Goal: Task Accomplishment & Management: Complete application form

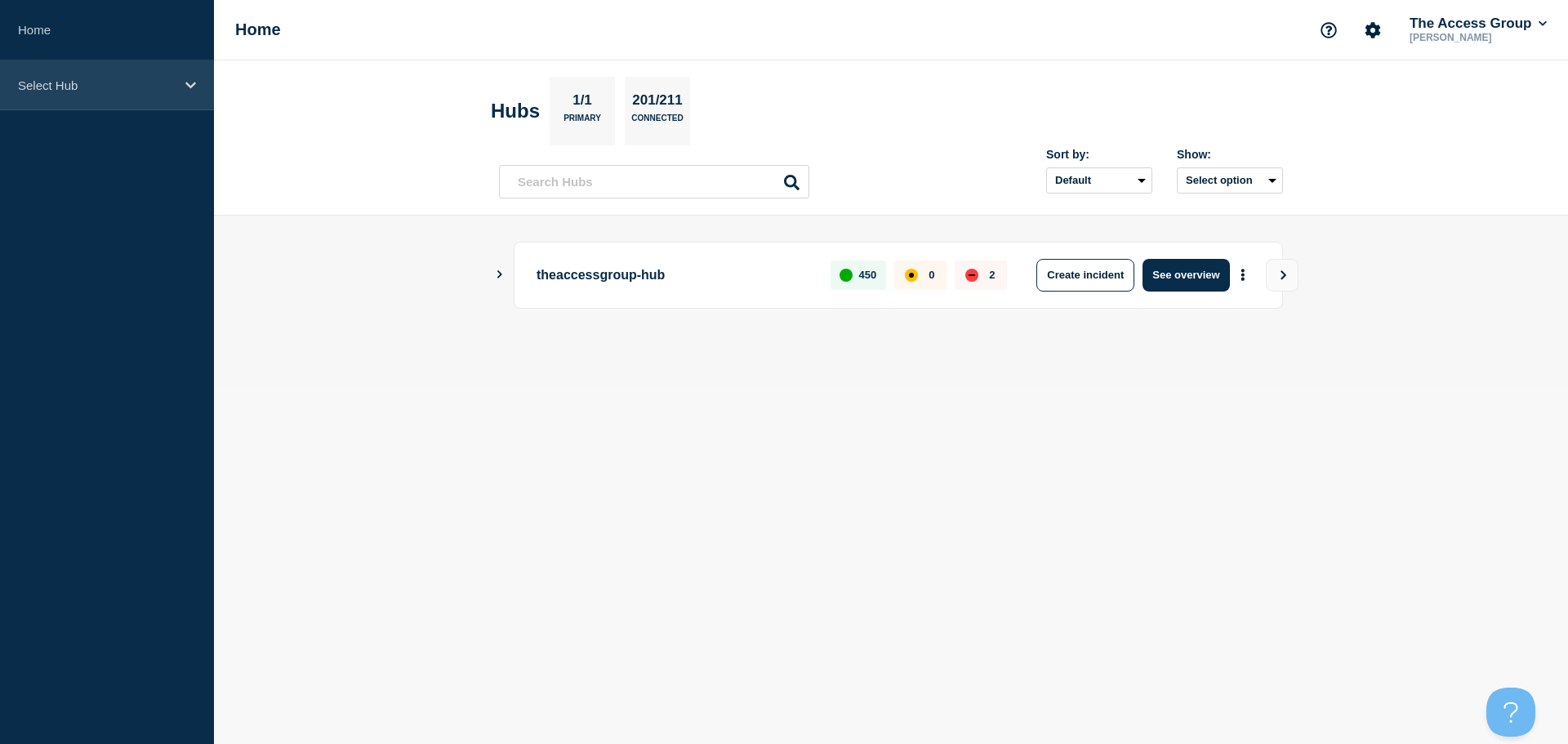
click at [192, 79] on icon at bounding box center [190, 85] width 11 height 13
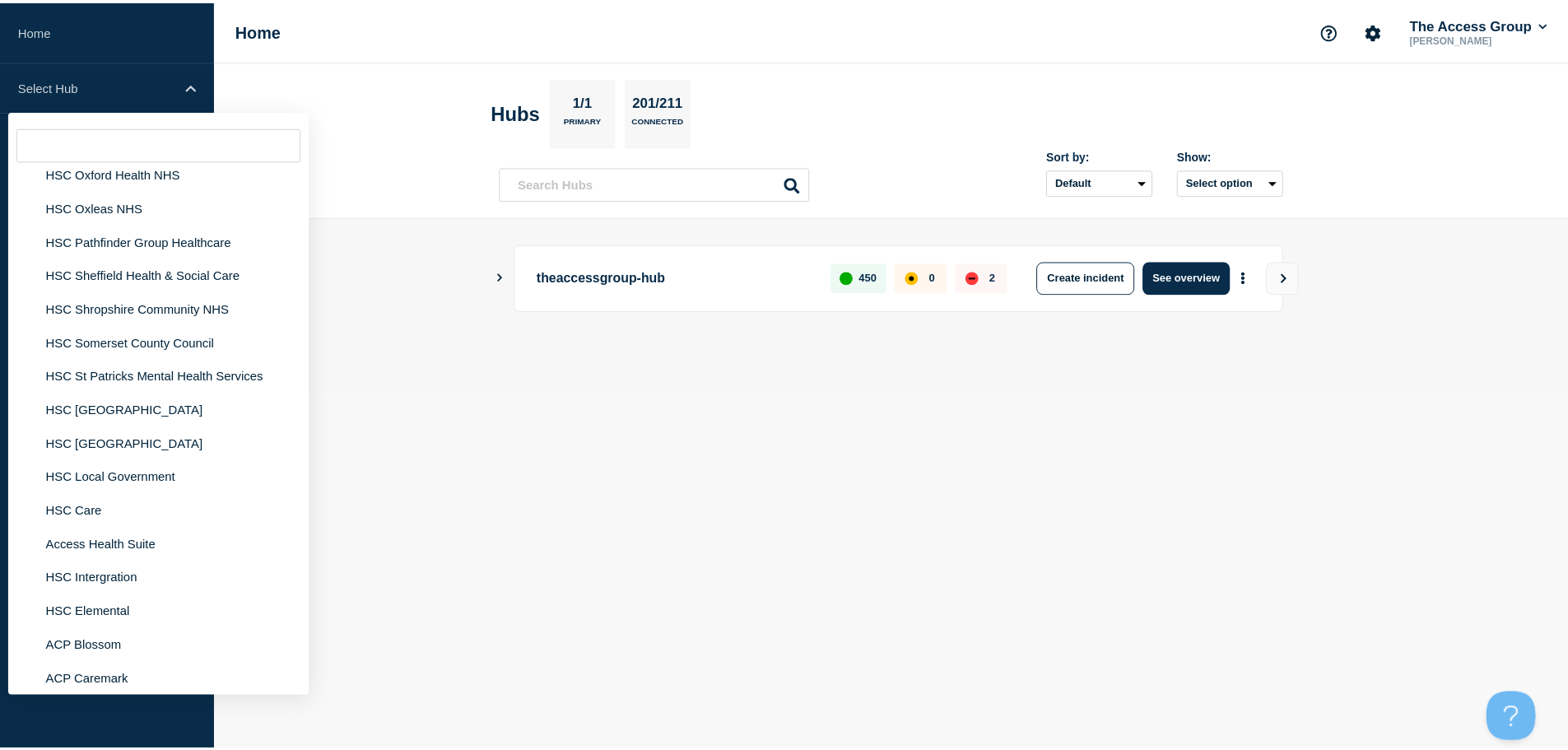
scroll to position [3870, 0]
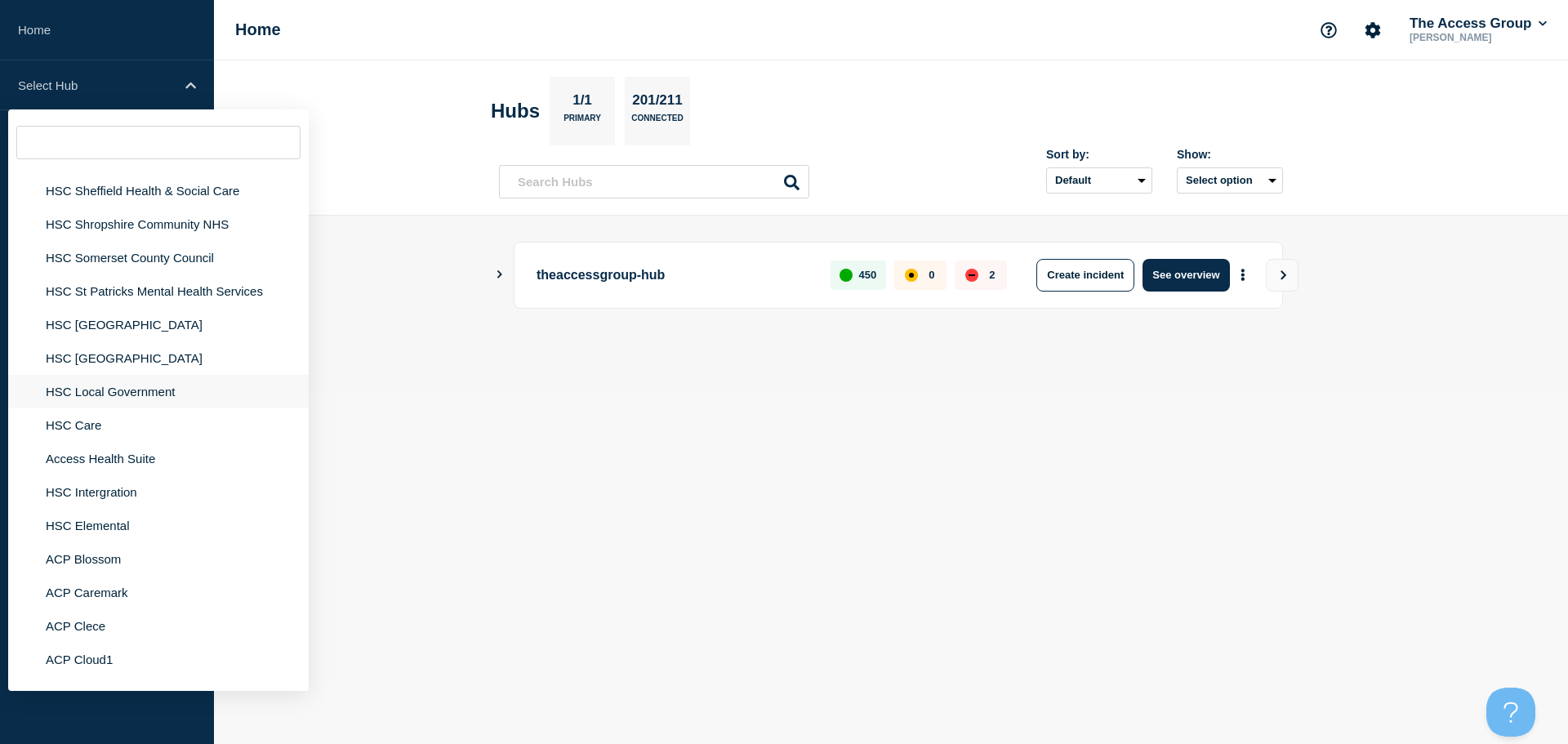
click at [117, 408] on li "HSC Local Government" at bounding box center [158, 425] width 300 height 34
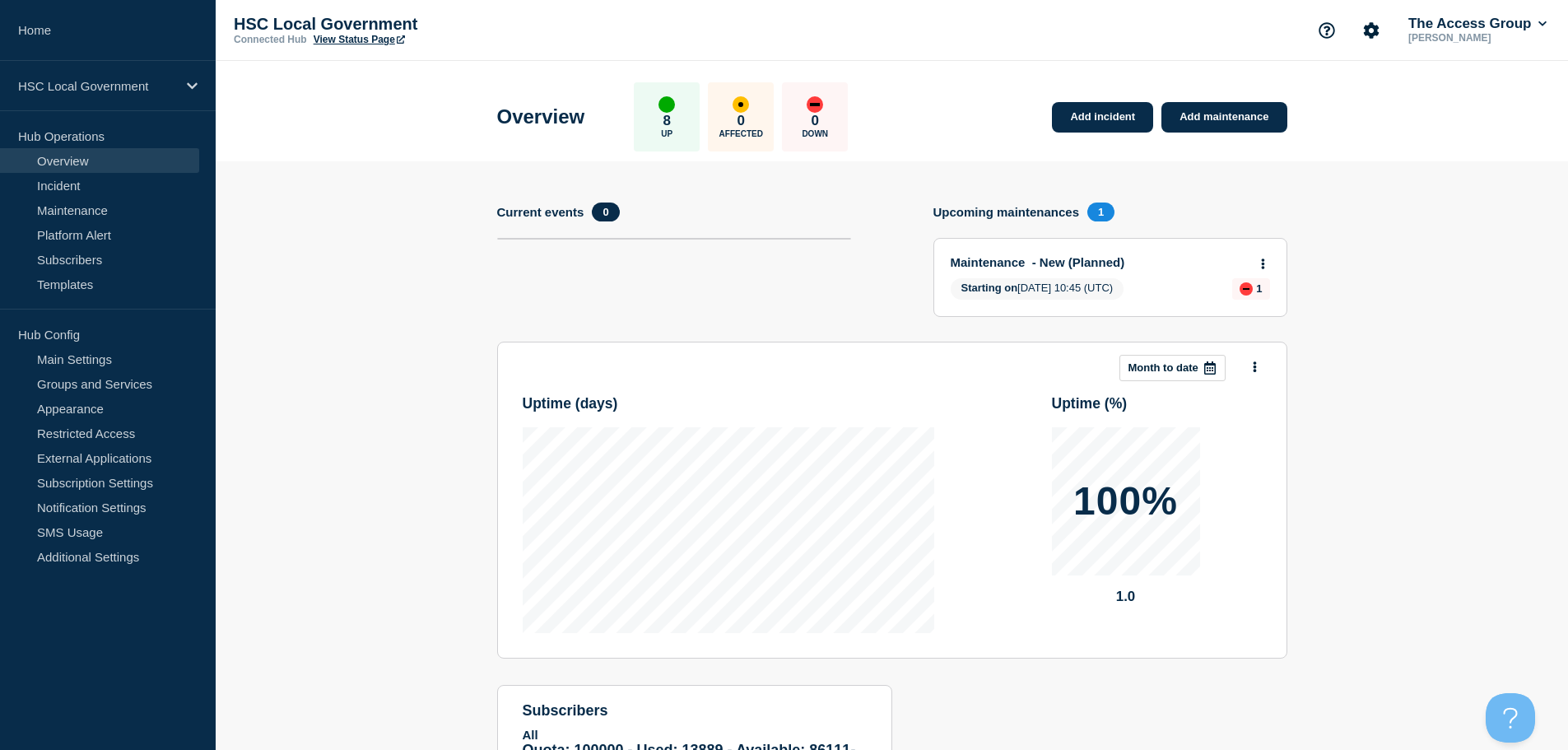
click at [366, 33] on p "HSC Local Government" at bounding box center [399, 25] width 330 height 19
click at [374, 41] on link "View Status Page" at bounding box center [359, 40] width 91 height 12
click at [144, 98] on div "HSC Local Government" at bounding box center [107, 85] width 216 height 50
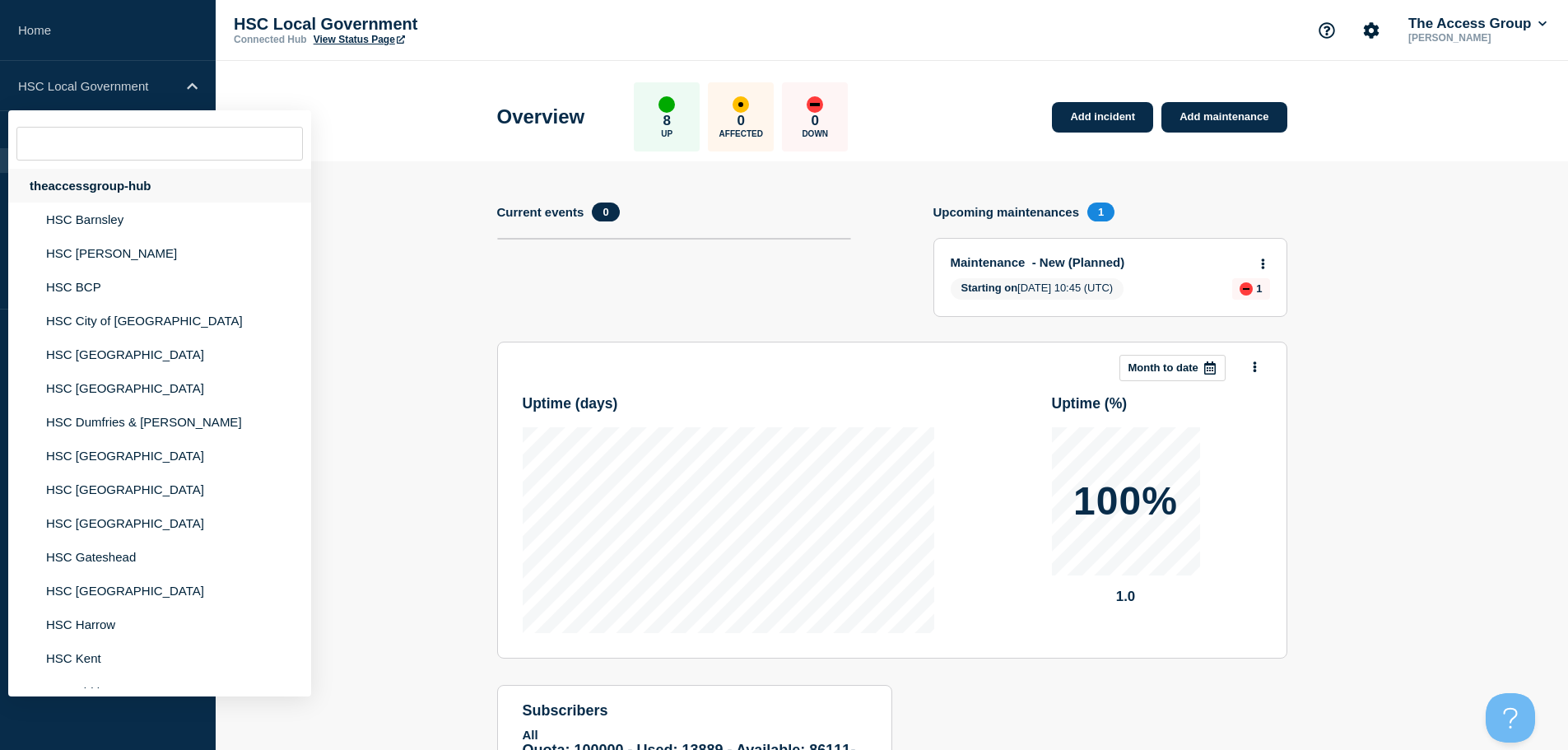
click at [115, 186] on div "theaccessgroup-hub" at bounding box center [160, 186] width 303 height 34
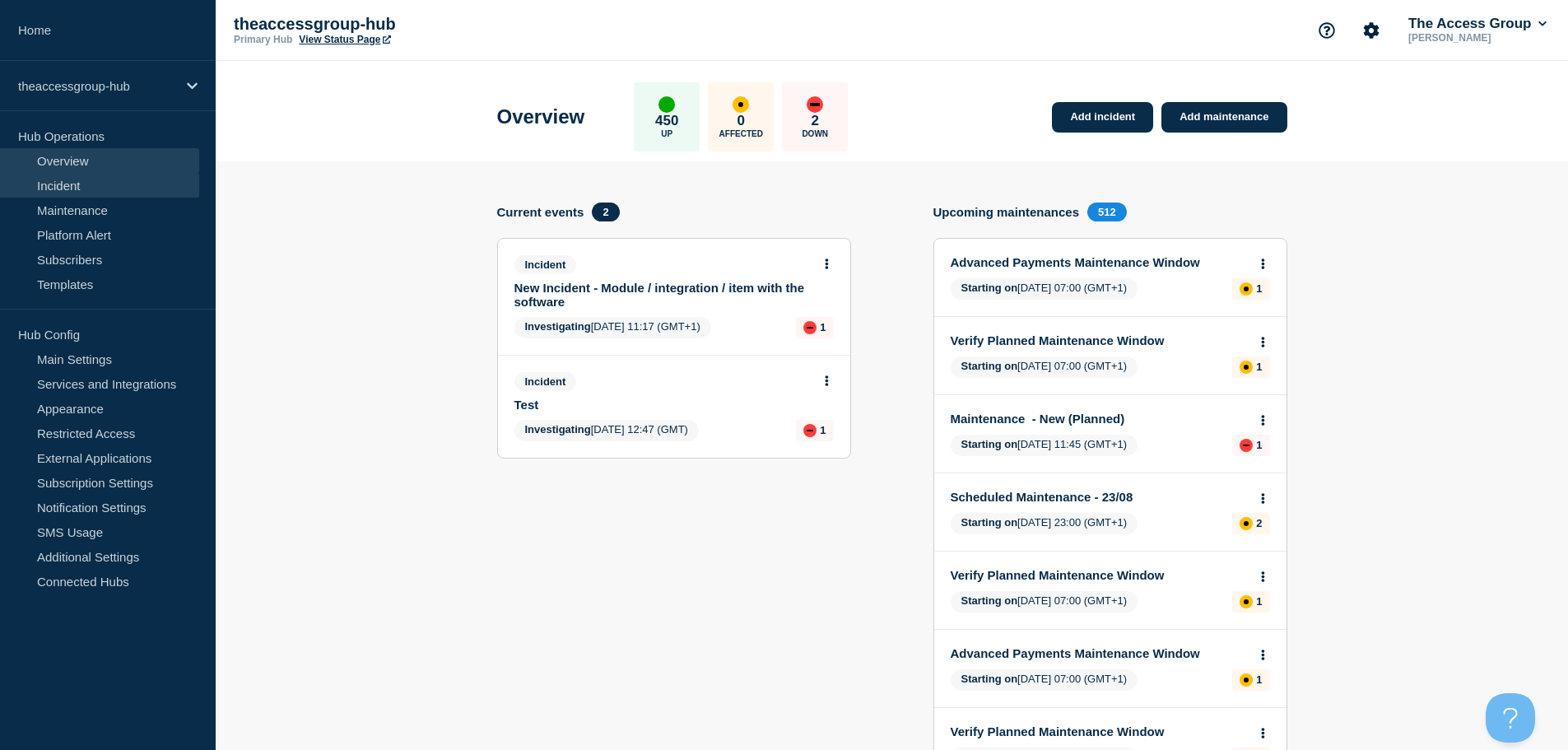
click at [128, 188] on link "Incident" at bounding box center [100, 185] width 199 height 25
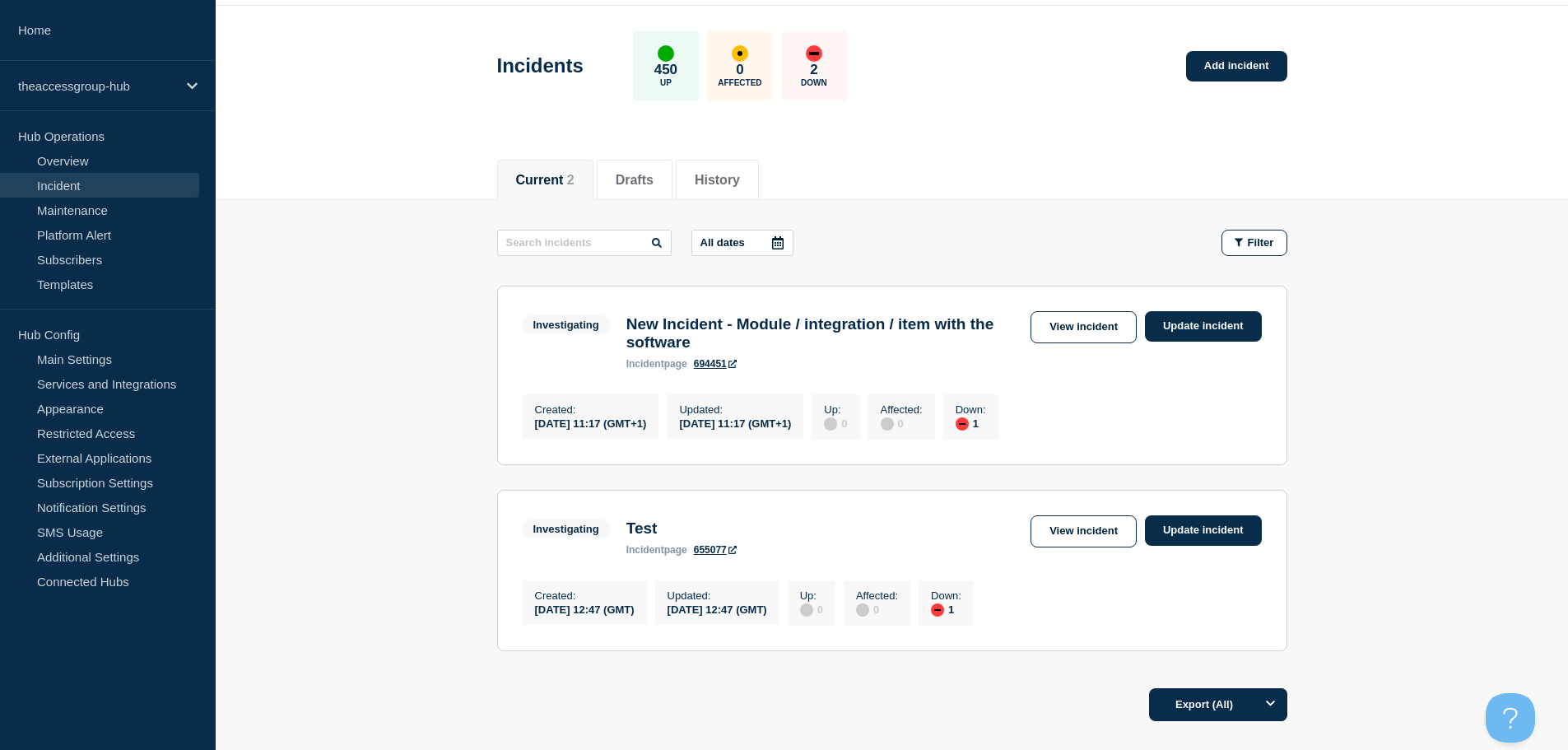
scroll to position [192, 0]
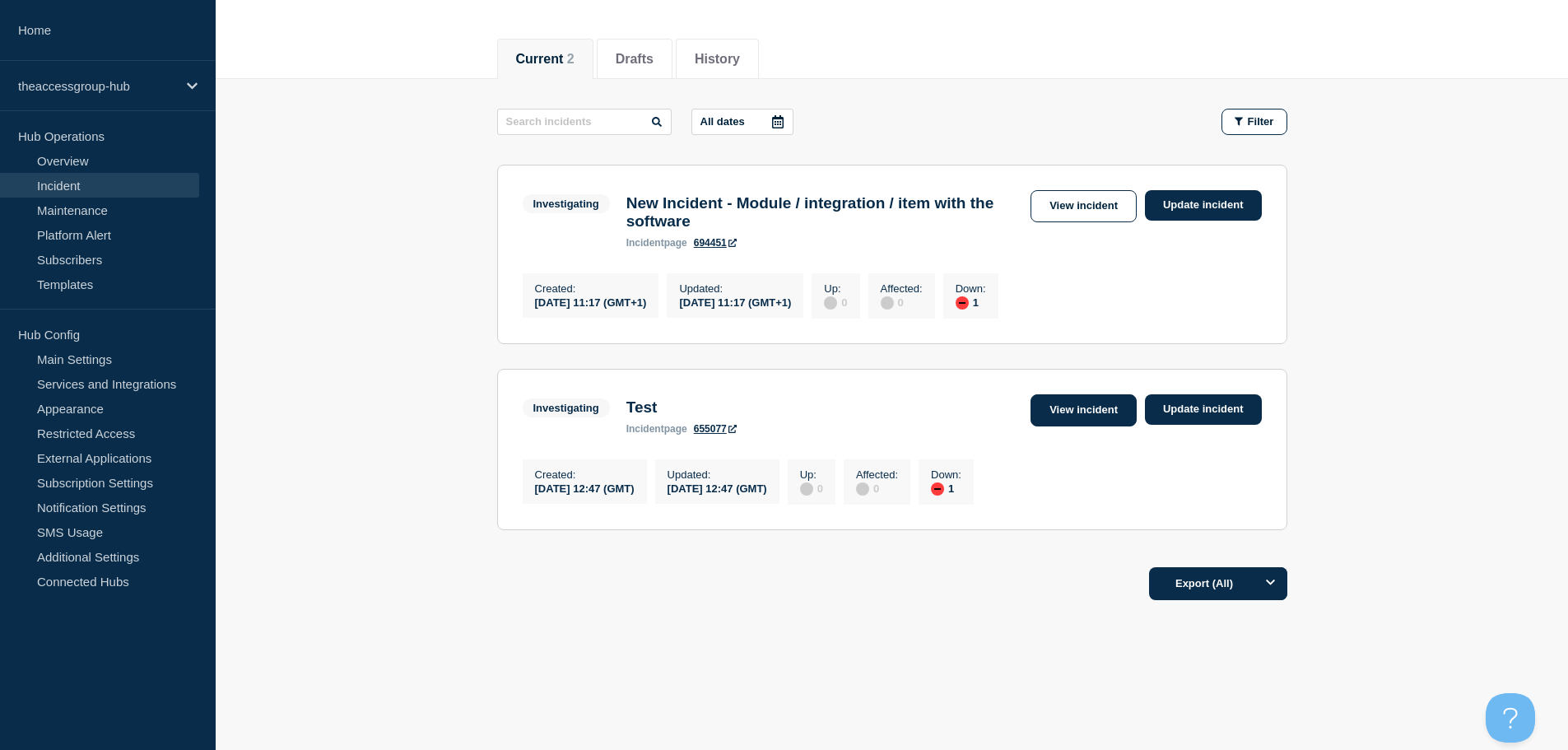
click at [1082, 408] on link "View incident" at bounding box center [1084, 410] width 107 height 32
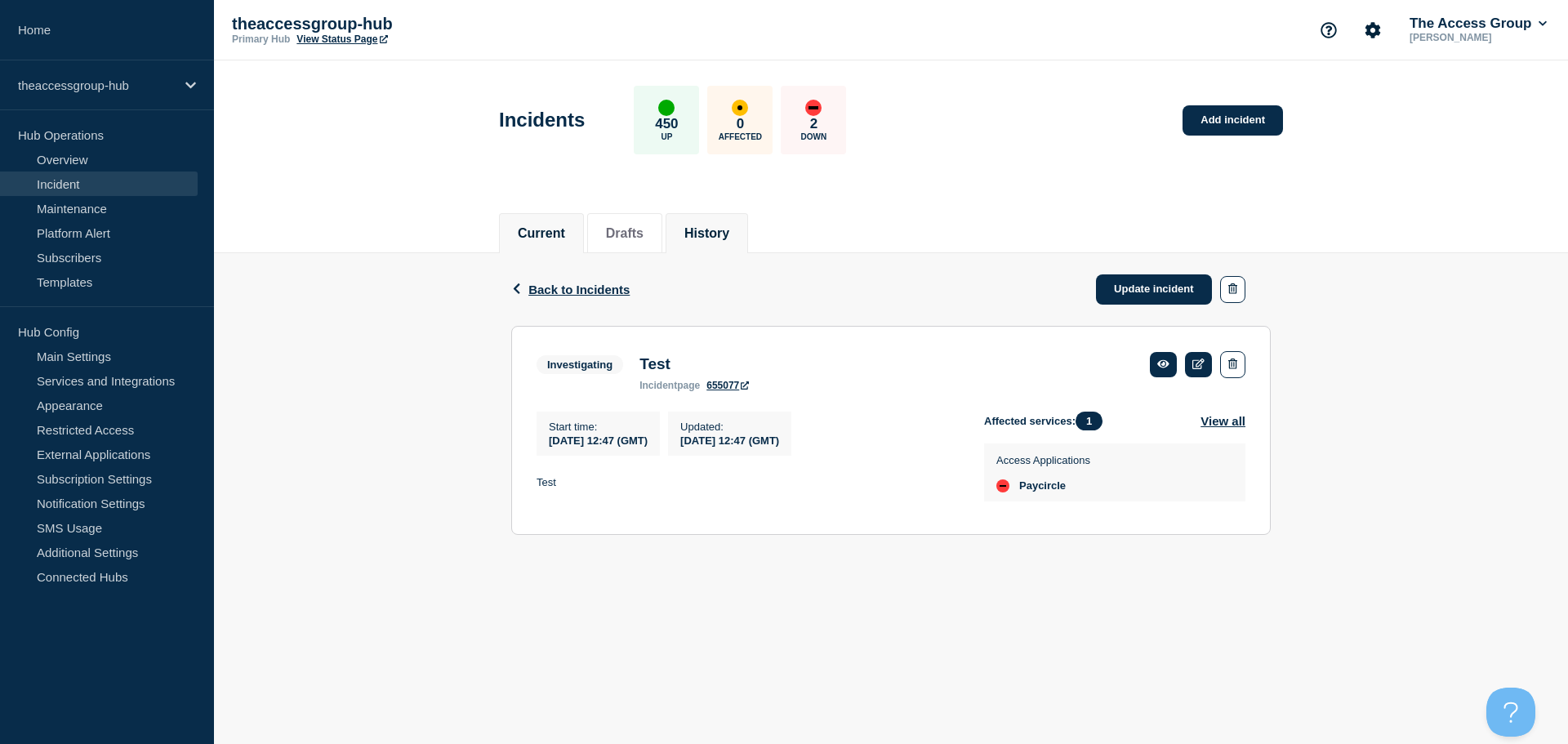
click at [717, 241] on li "History" at bounding box center [707, 233] width 82 height 40
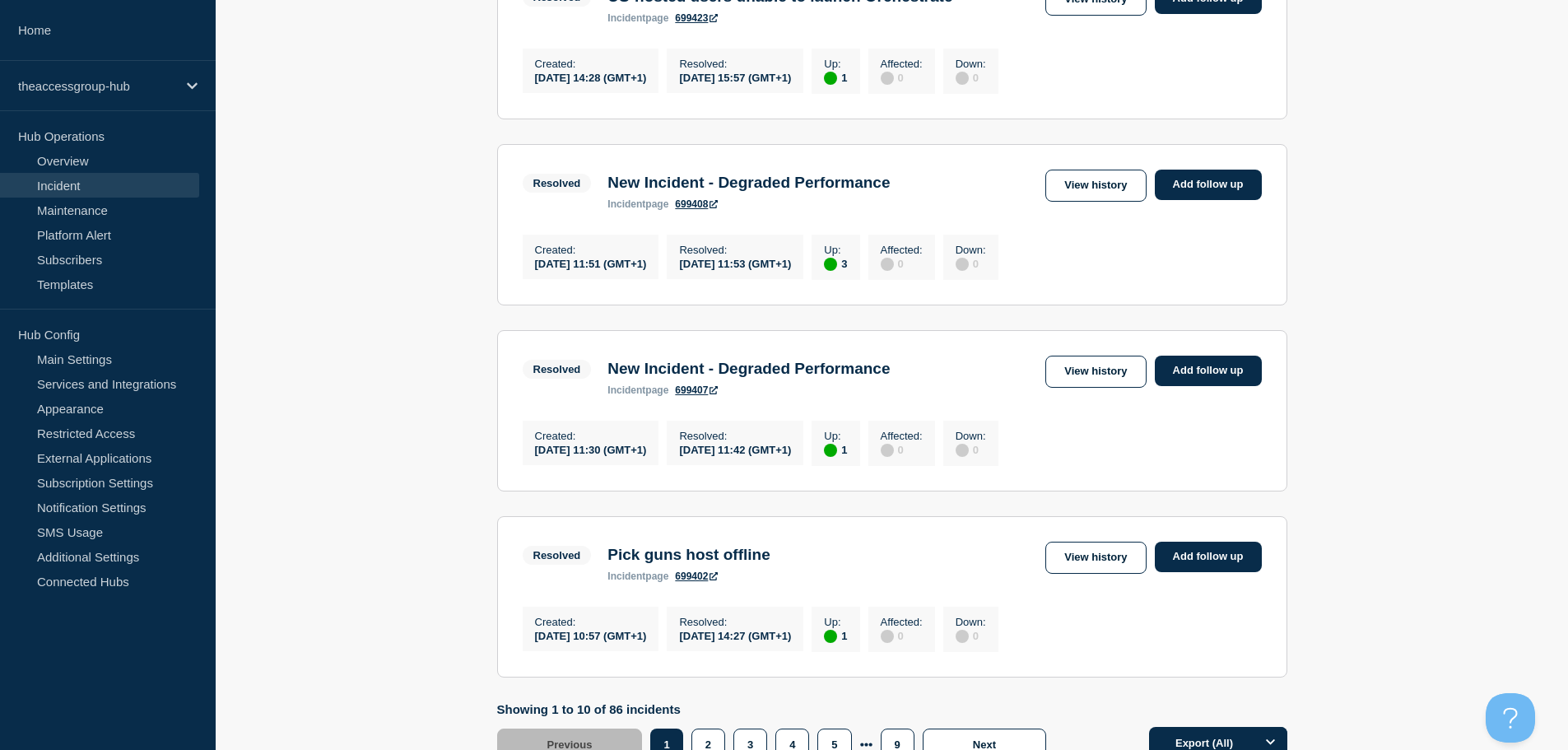
scroll to position [1564, 0]
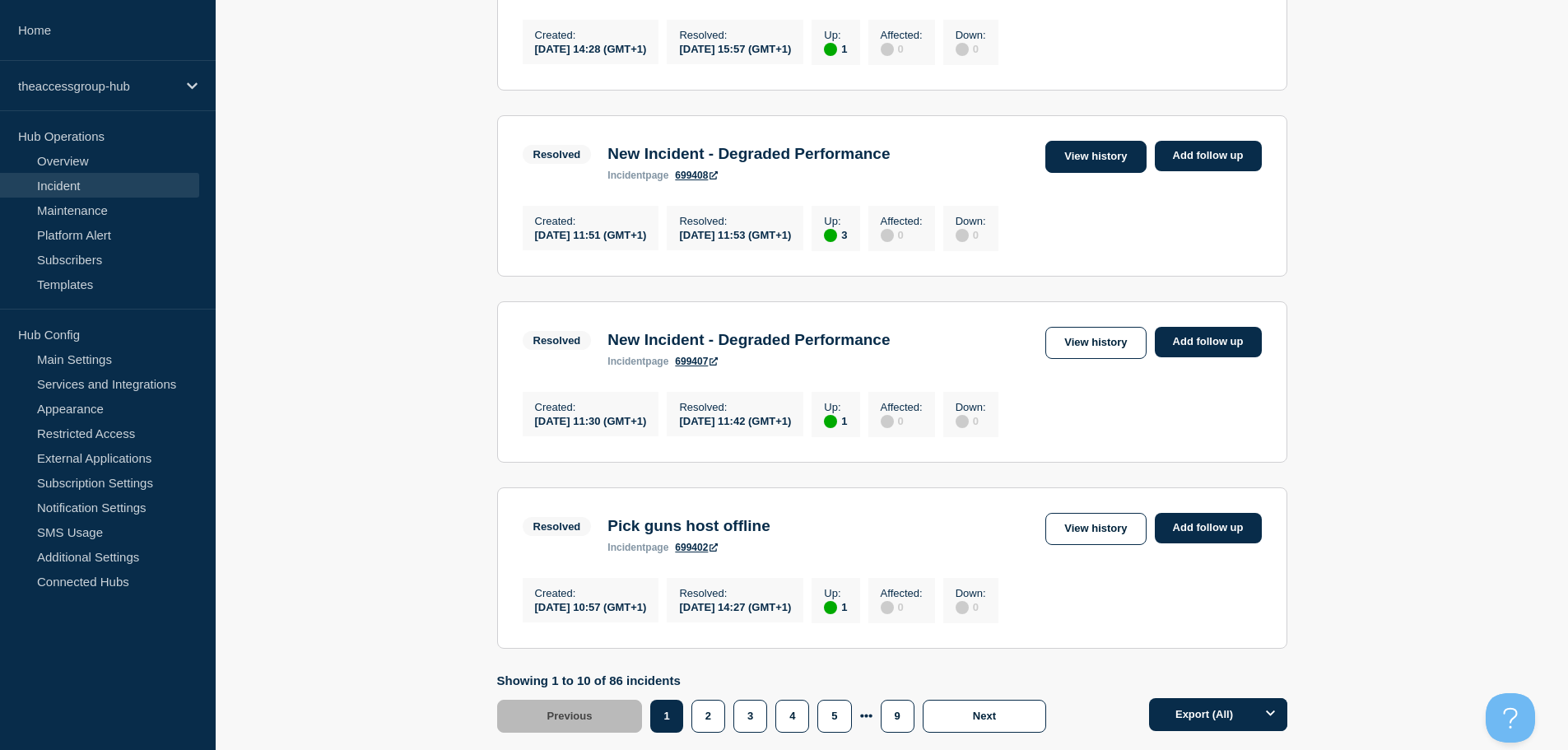
click at [1081, 173] on link "View history" at bounding box center [1095, 157] width 101 height 32
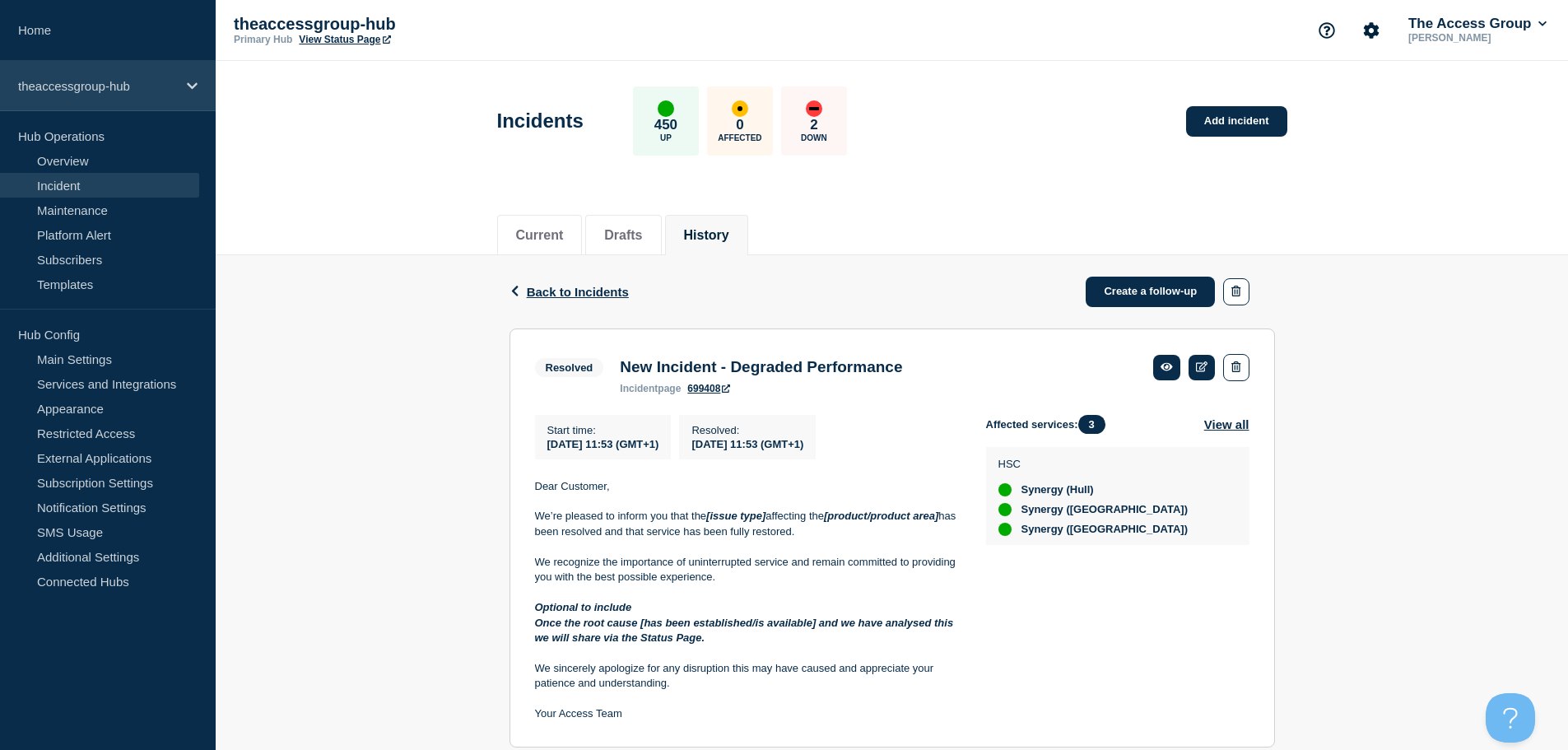
click at [166, 85] on p "theaccessgroup-hub" at bounding box center [96, 85] width 158 height 14
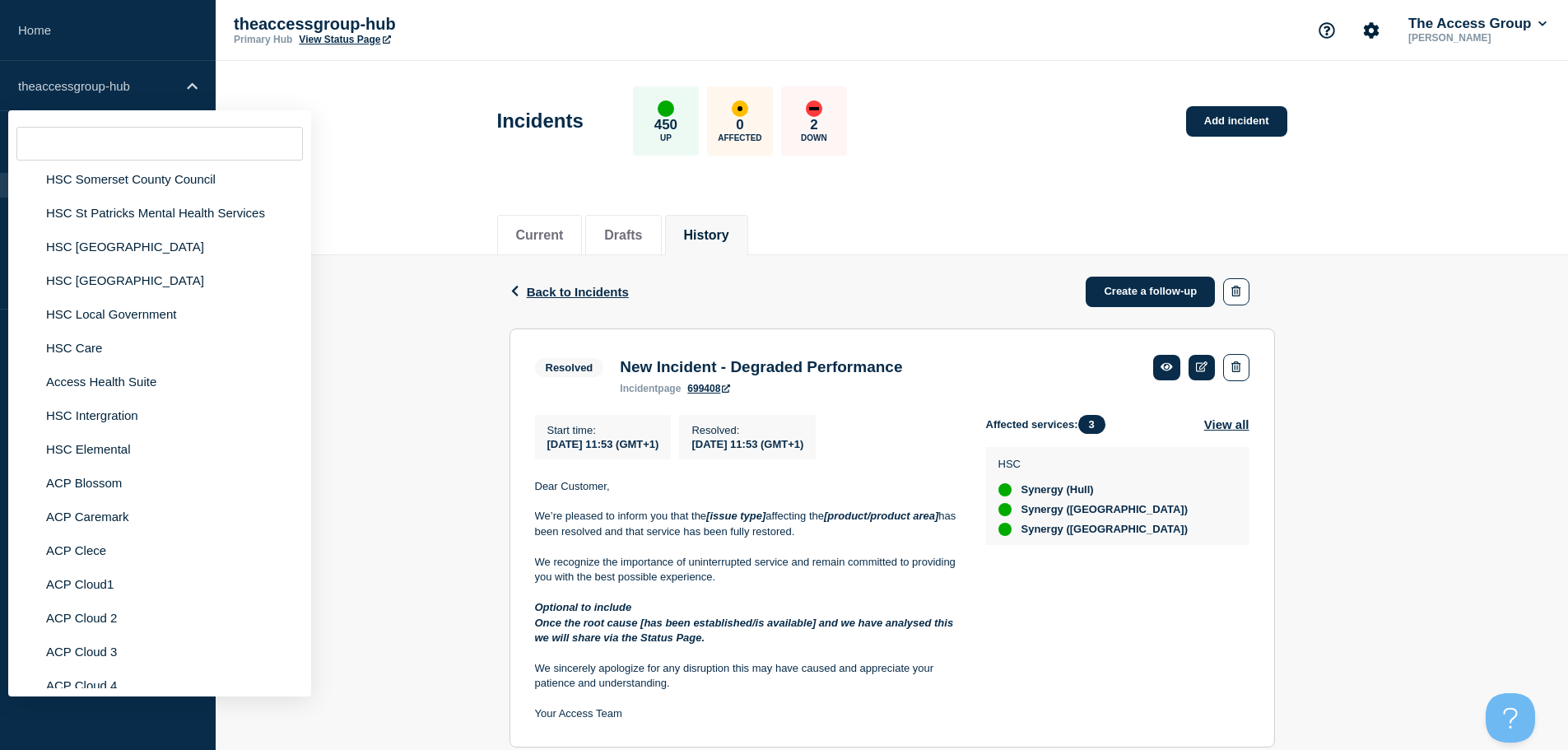
scroll to position [3952, 0]
click at [71, 363] on li "HSC Care" at bounding box center [160, 380] width 303 height 34
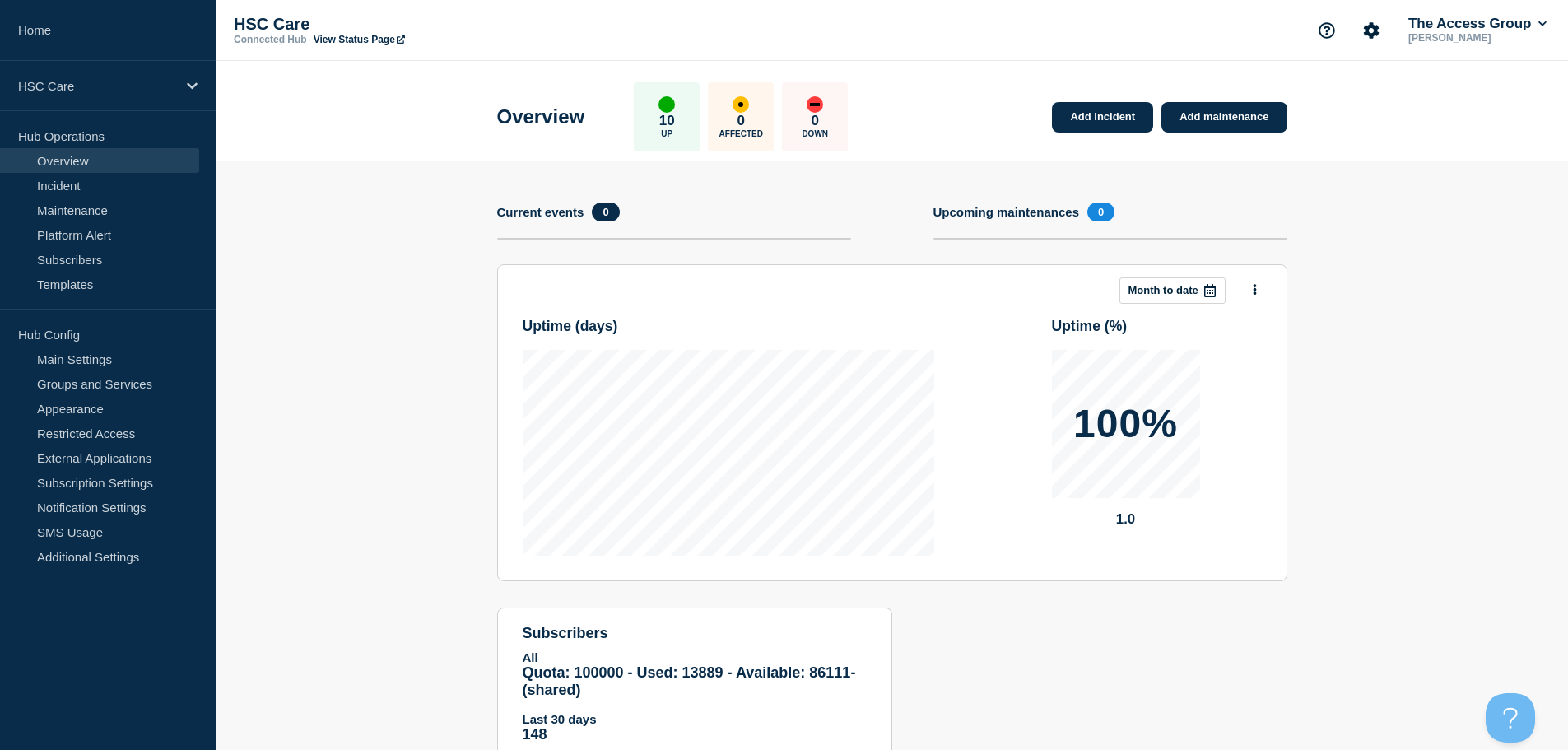
click at [340, 41] on link "View Status Page" at bounding box center [359, 40] width 91 height 12
click at [175, 95] on div "HSC Care" at bounding box center [107, 85] width 216 height 50
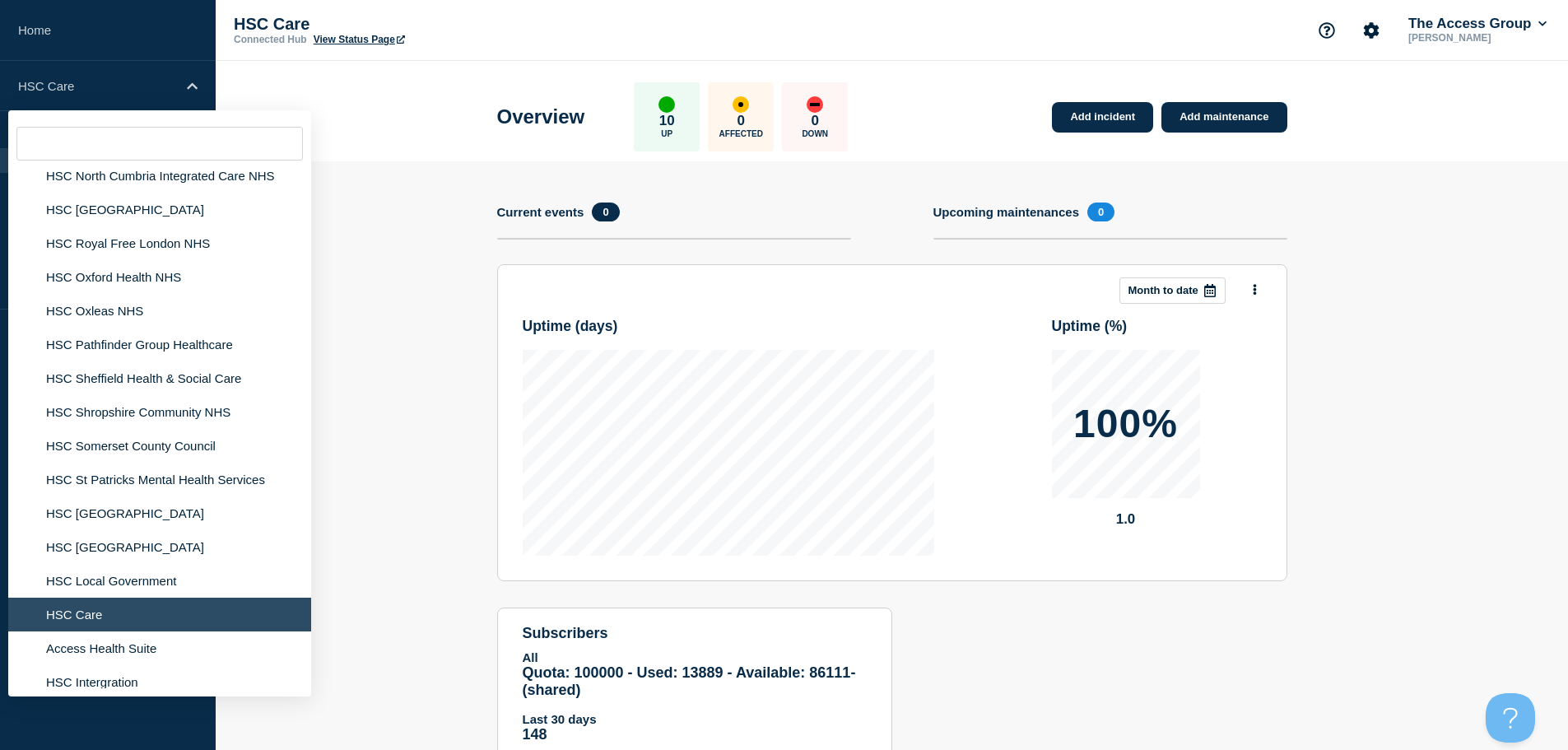
scroll to position [3705, 0]
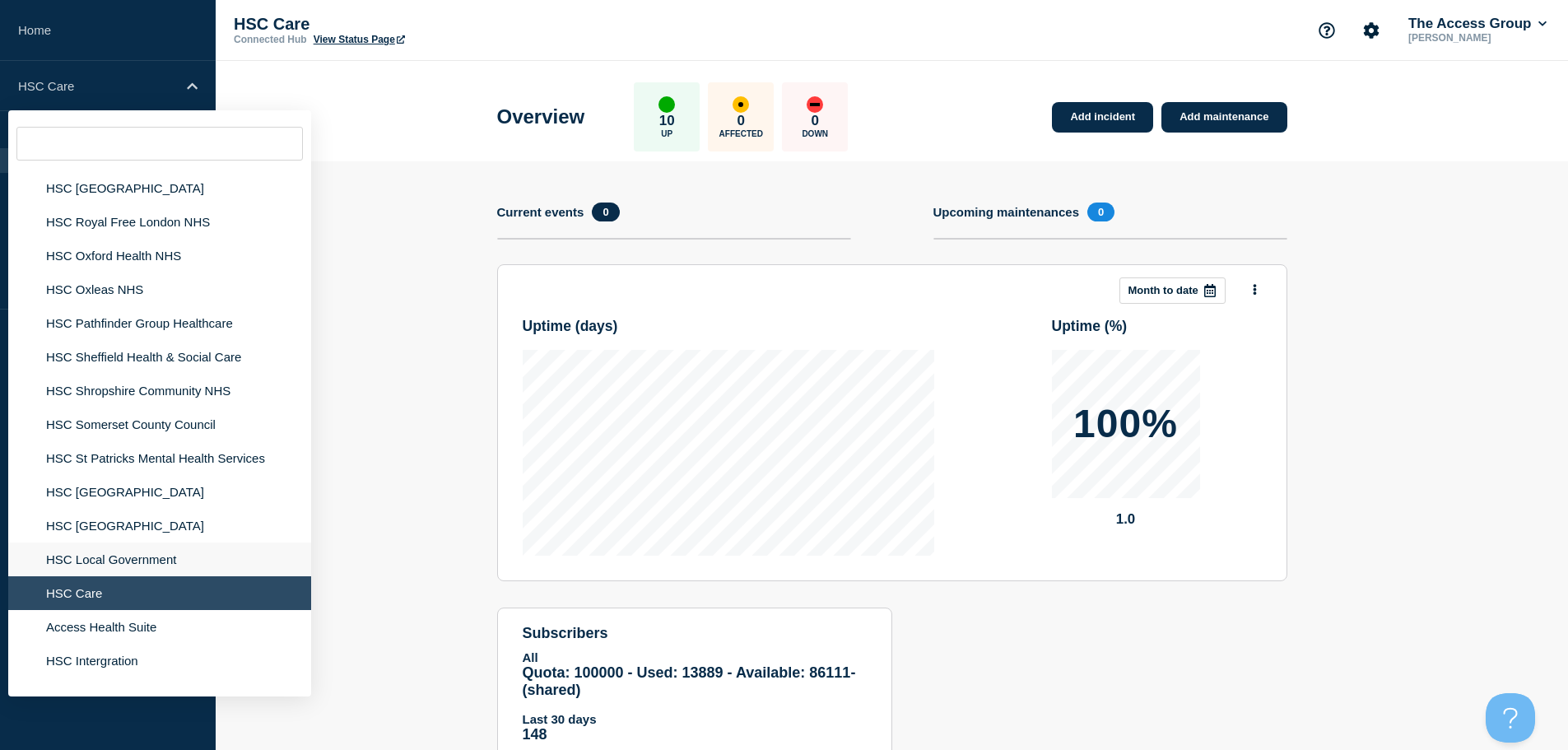
click at [125, 577] on li "HSC Local Government" at bounding box center [160, 594] width 303 height 34
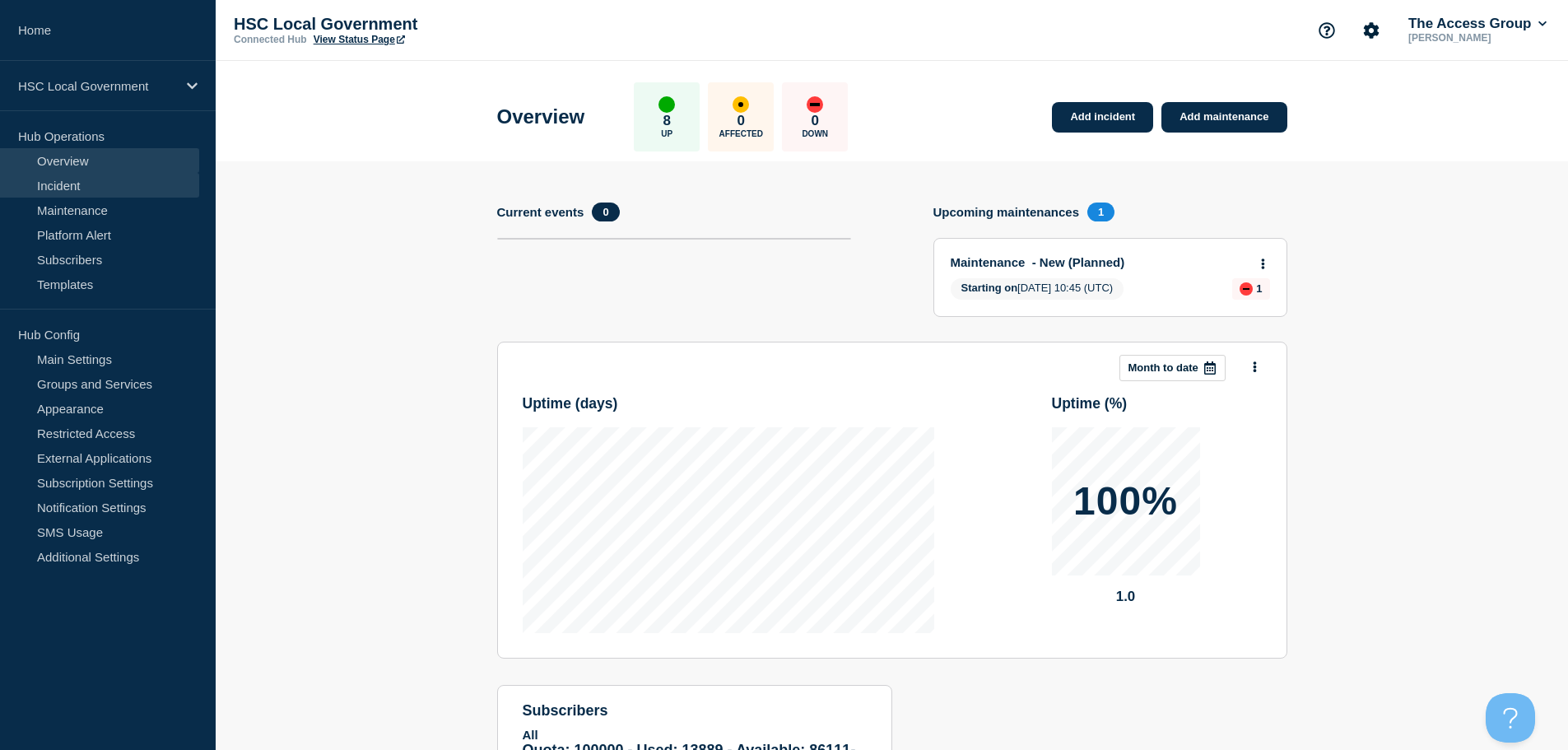
click at [70, 180] on link "Incident" at bounding box center [100, 185] width 199 height 25
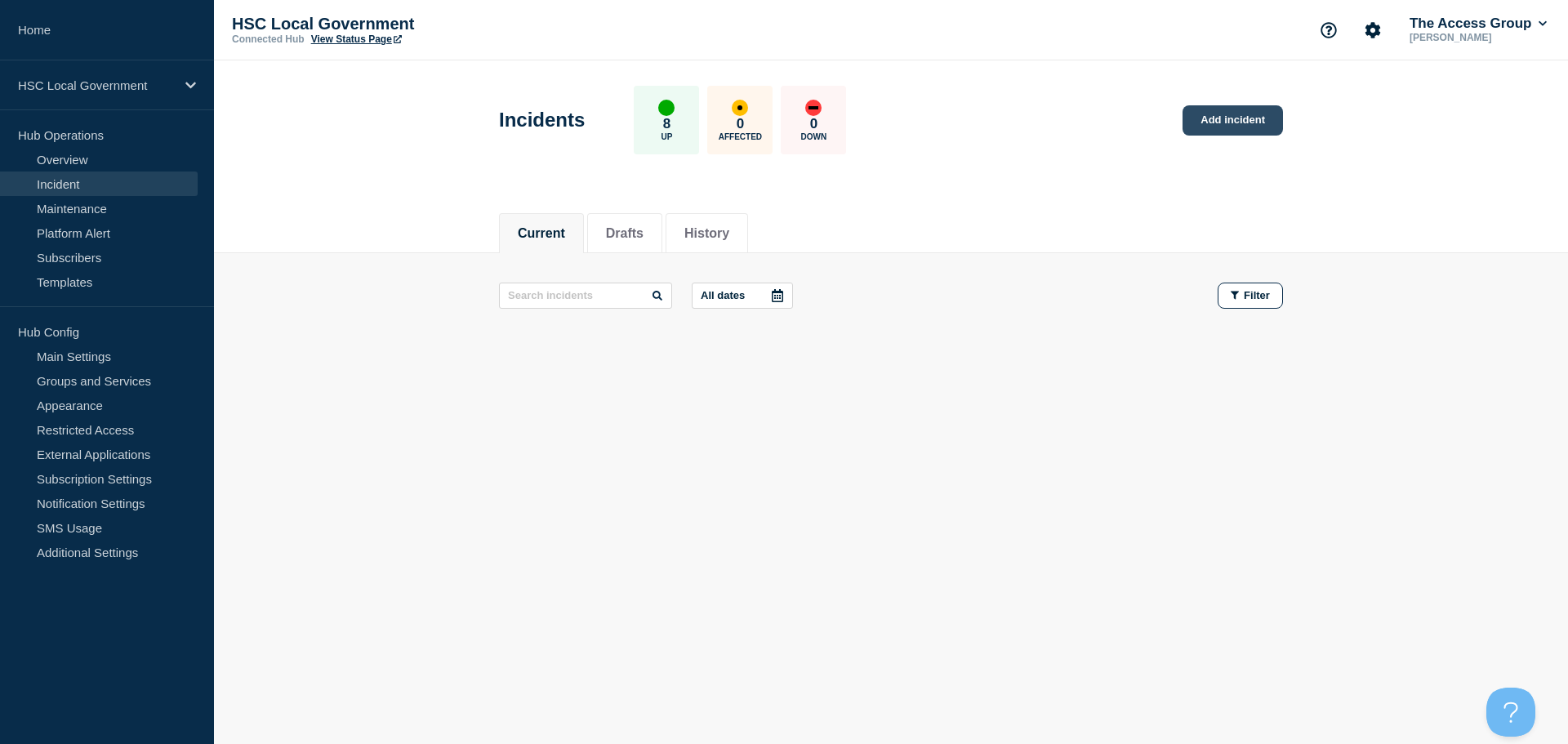
click at [1224, 127] on link "Add incident" at bounding box center [1233, 121] width 101 height 30
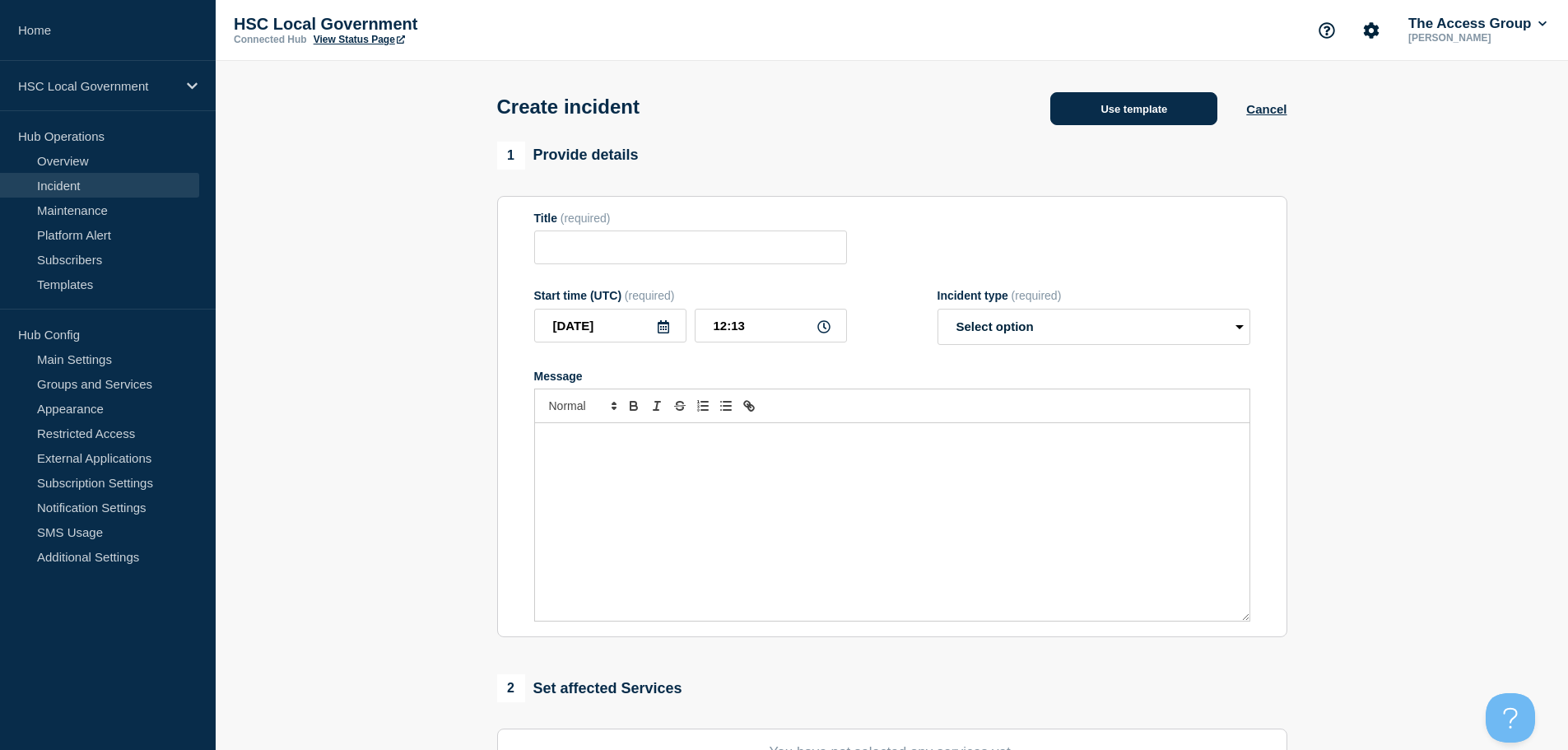
click at [1169, 107] on button "Use template" at bounding box center [1134, 108] width 167 height 33
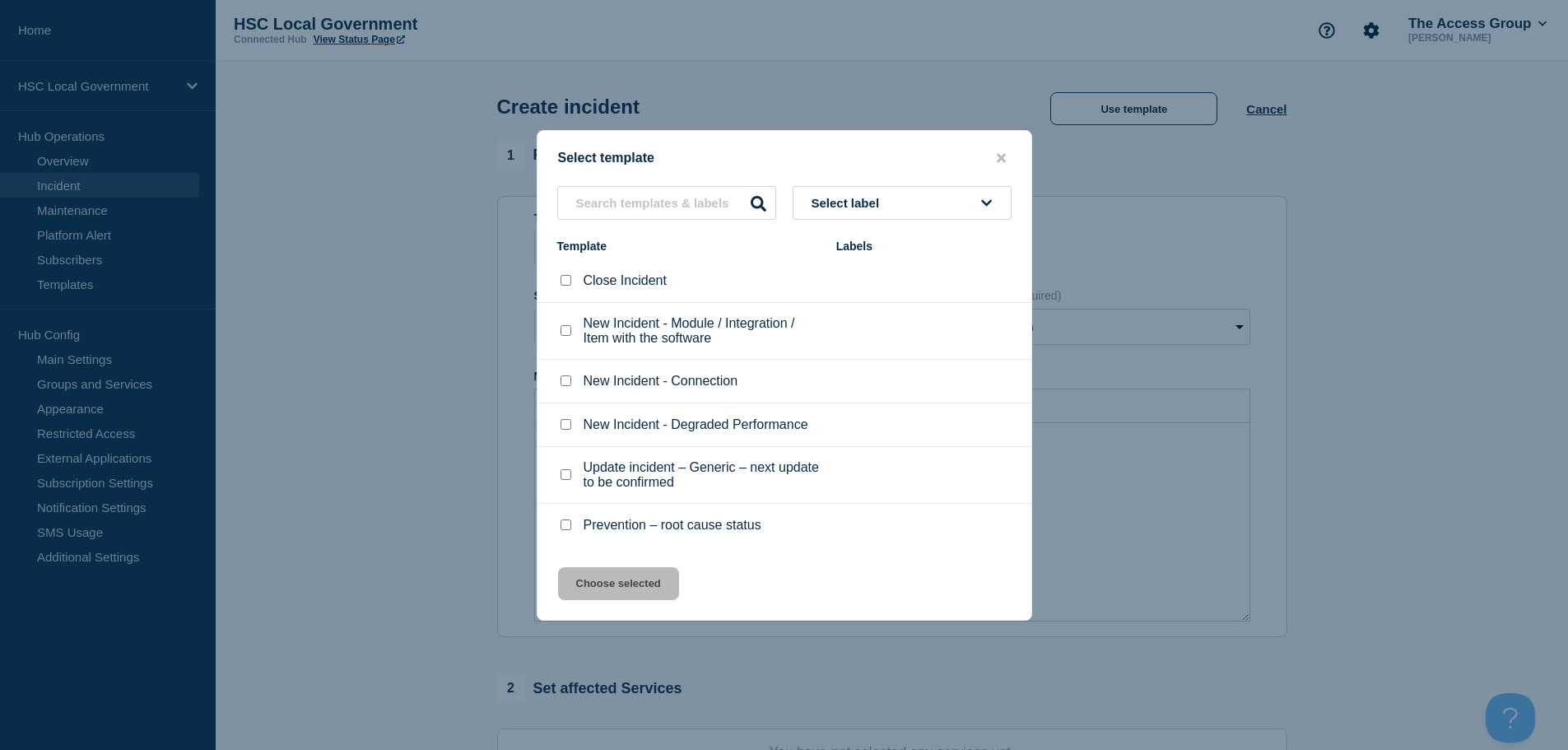
click at [564, 331] on input "New Incident - Module / Integration / Item with the software checkbox" at bounding box center [565, 331] width 11 height 11
checkbox input "true"
click at [645, 599] on button "Choose selected" at bounding box center [618, 583] width 121 height 33
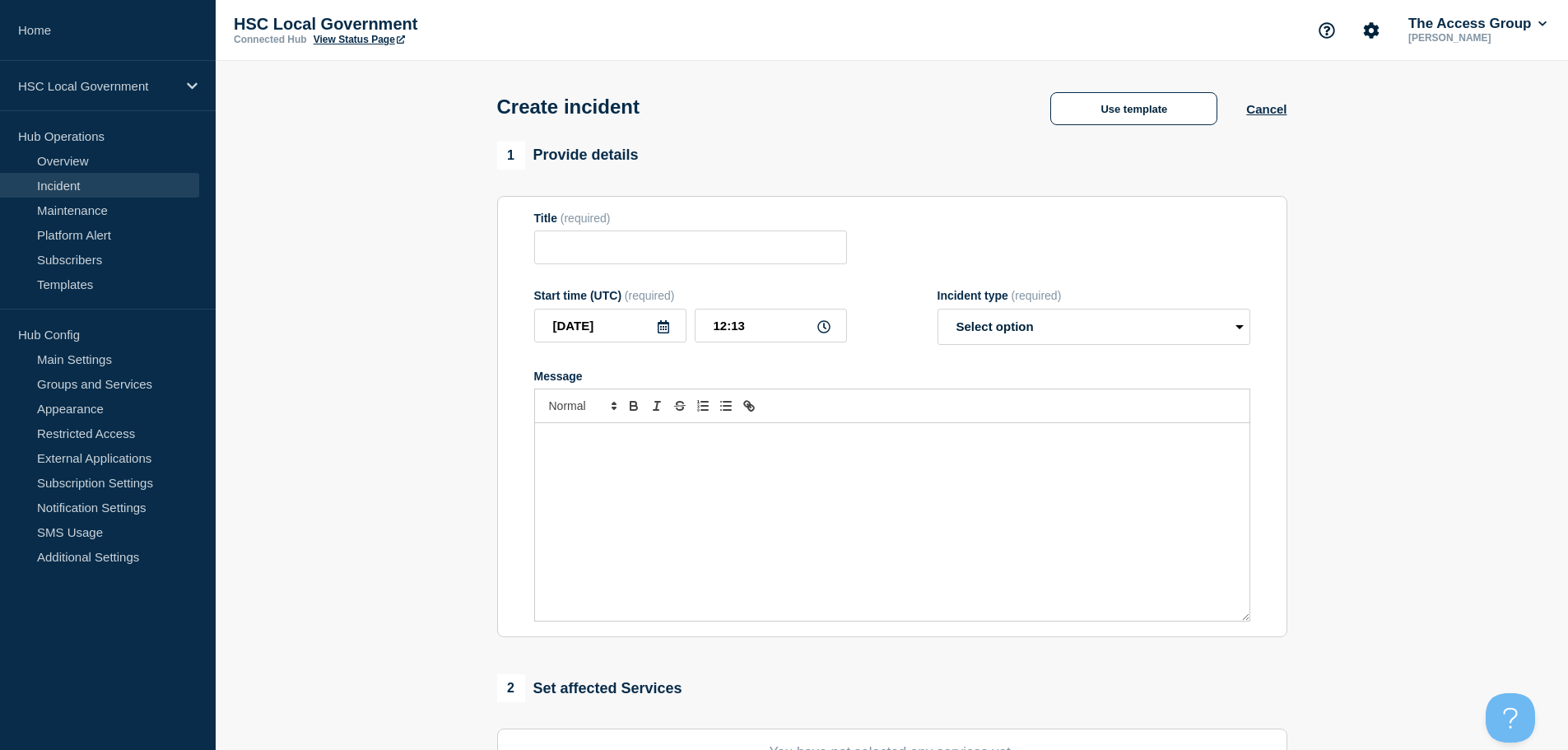
type input "New Incident - Module / Integration / Item with the software"
select select "identified"
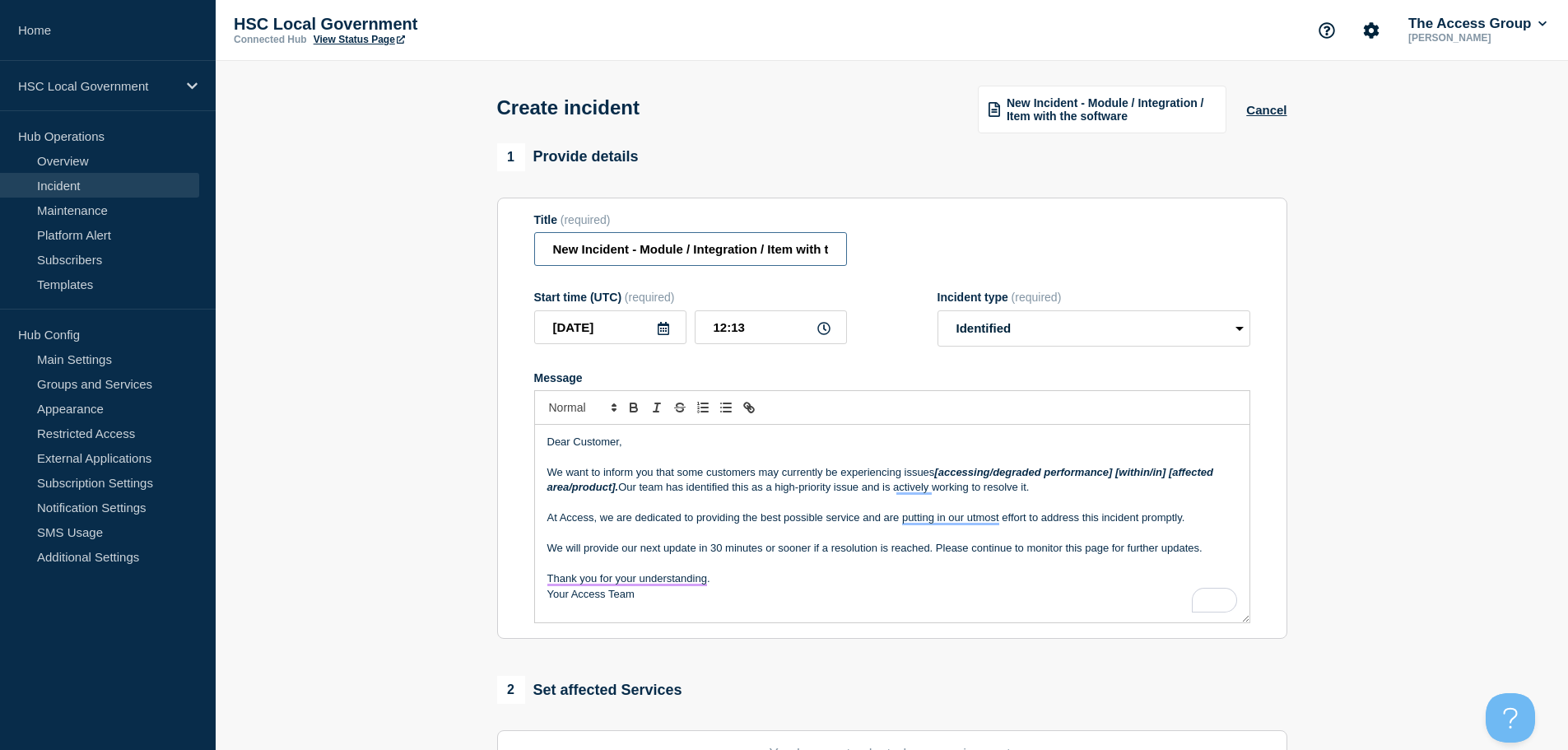
scroll to position [0, 69]
drag, startPoint x: 547, startPoint y: 254, endPoint x: 1059, endPoint y: 284, distance: 512.9
click at [1059, 284] on form "Title (required) New Incident - Module / Integration / Item with the software S…" at bounding box center [892, 419] width 716 height 411
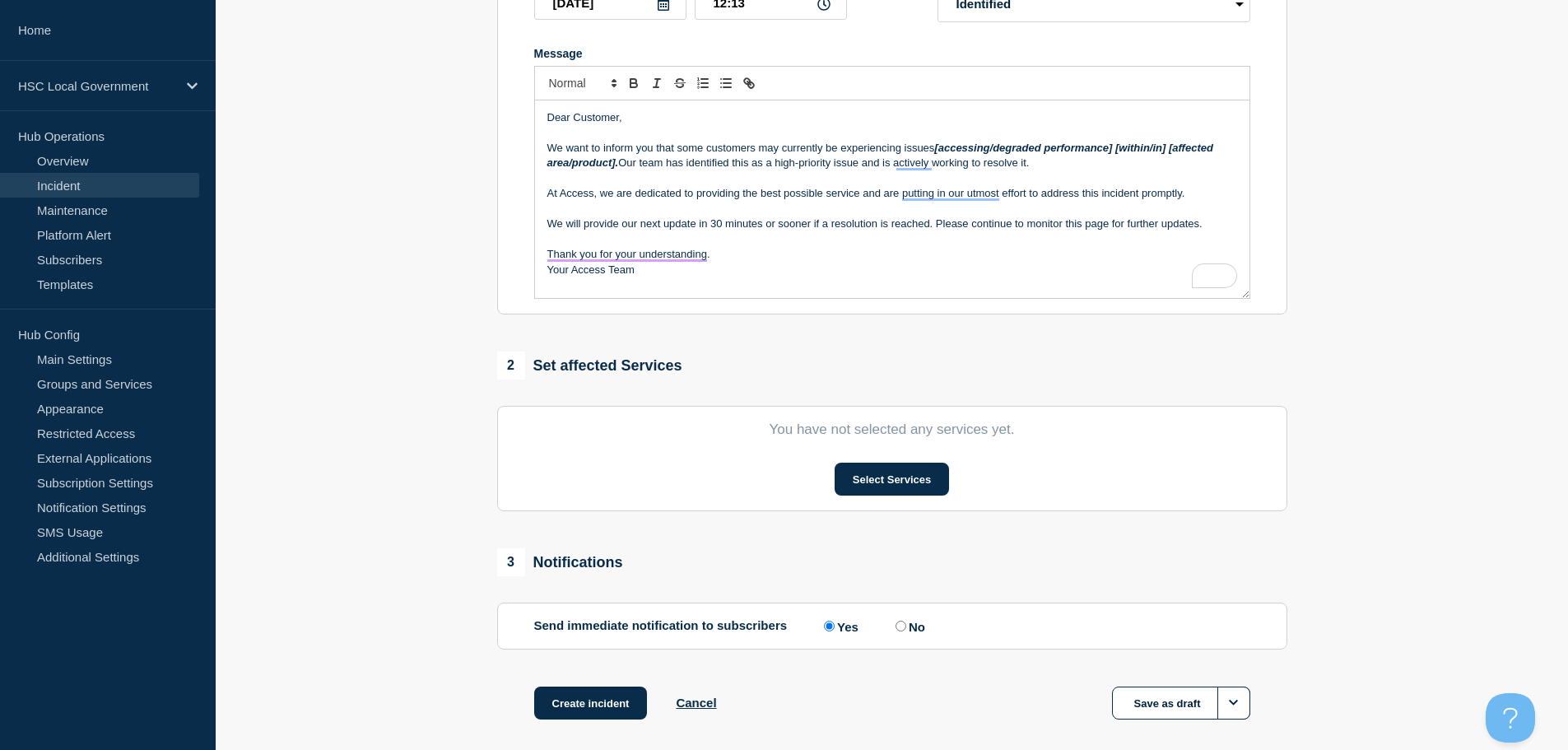
scroll to position [330, 0]
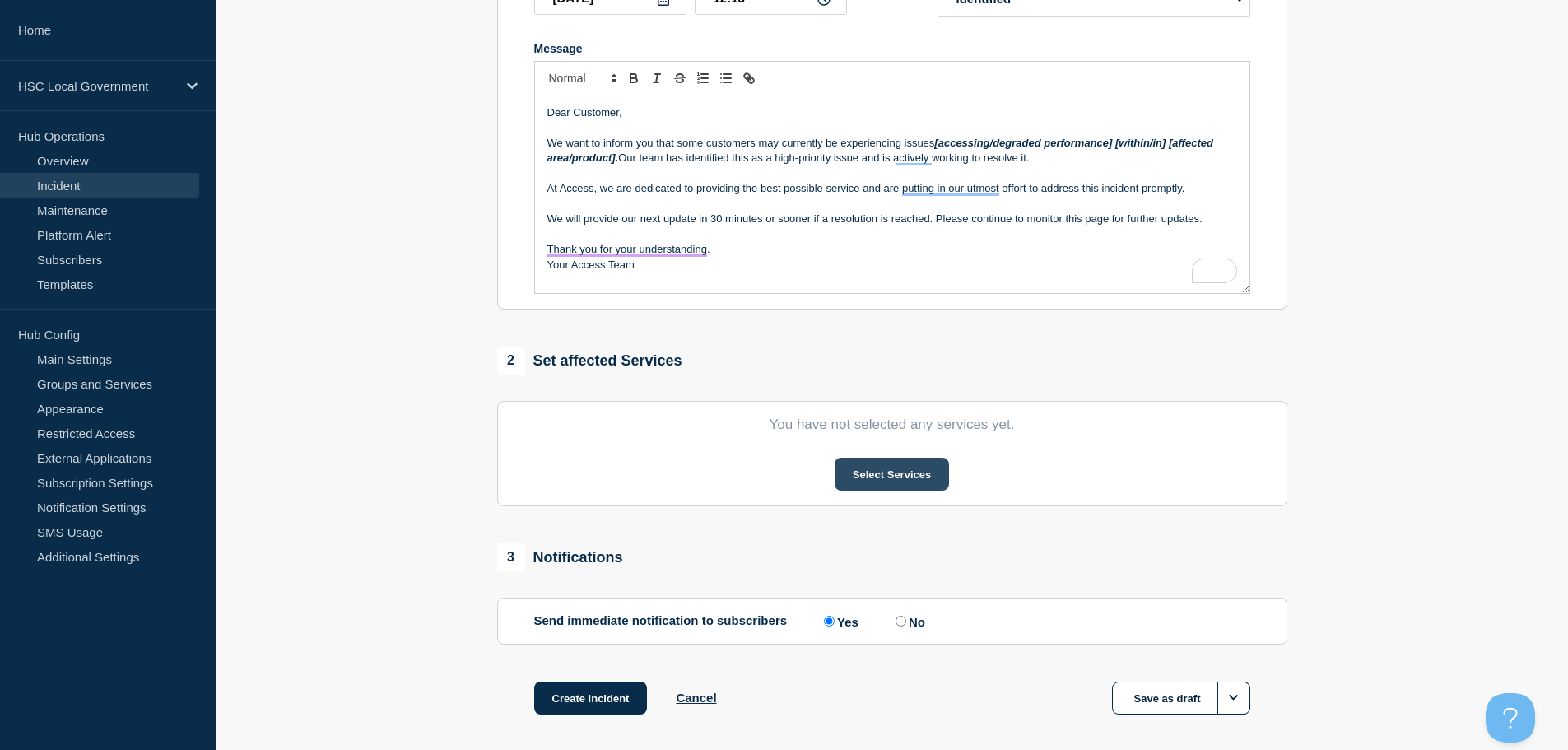
type input "HSC test"
click at [886, 482] on button "Select Services" at bounding box center [891, 474] width 114 height 33
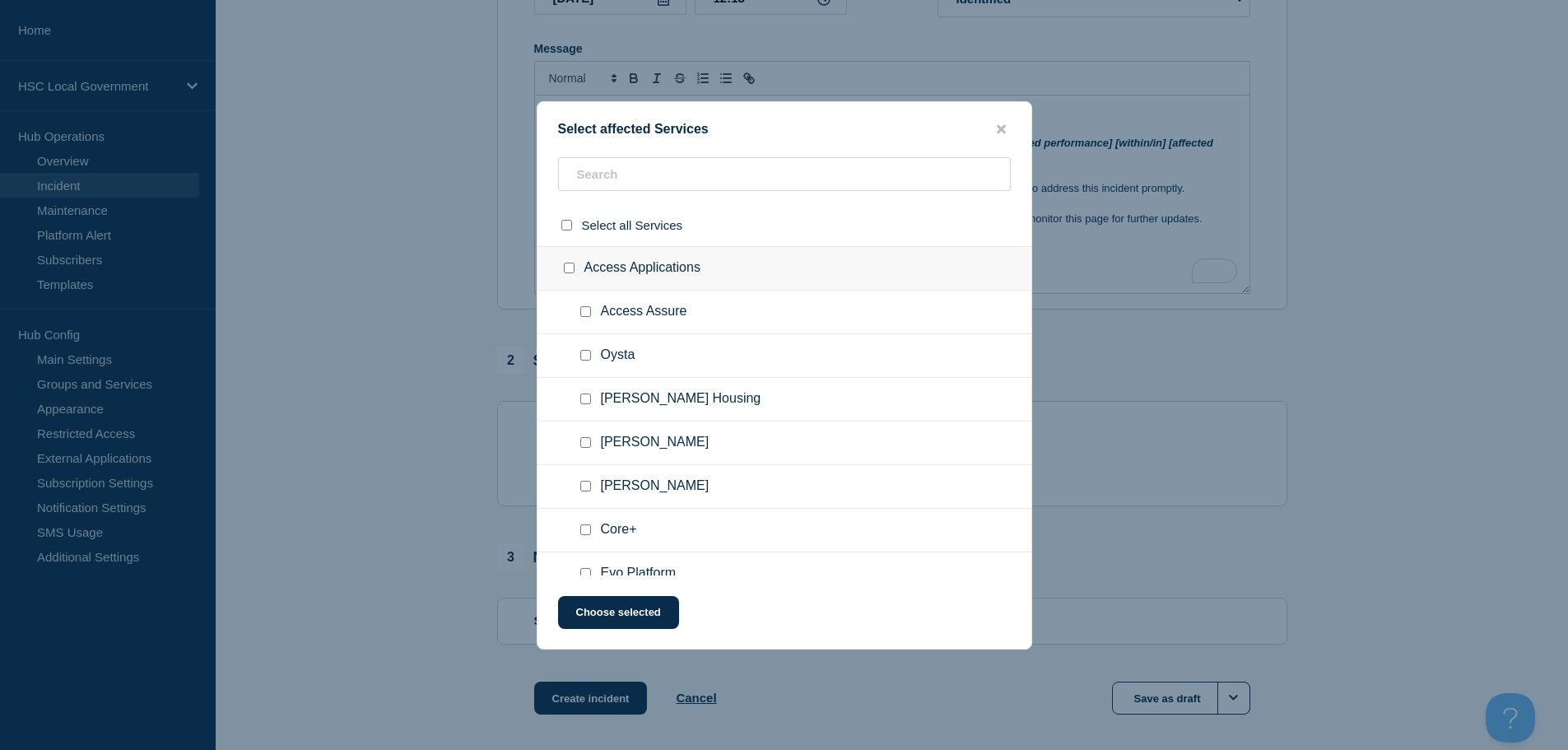
click at [584, 306] on div at bounding box center [589, 311] width 24 height 16
click at [586, 355] on input "Oysta checkbox" at bounding box center [586, 355] width 11 height 11
checkbox input "true"
click at [581, 312] on input "Access Assure checkbox" at bounding box center [586, 311] width 11 height 11
checkbox input "true"
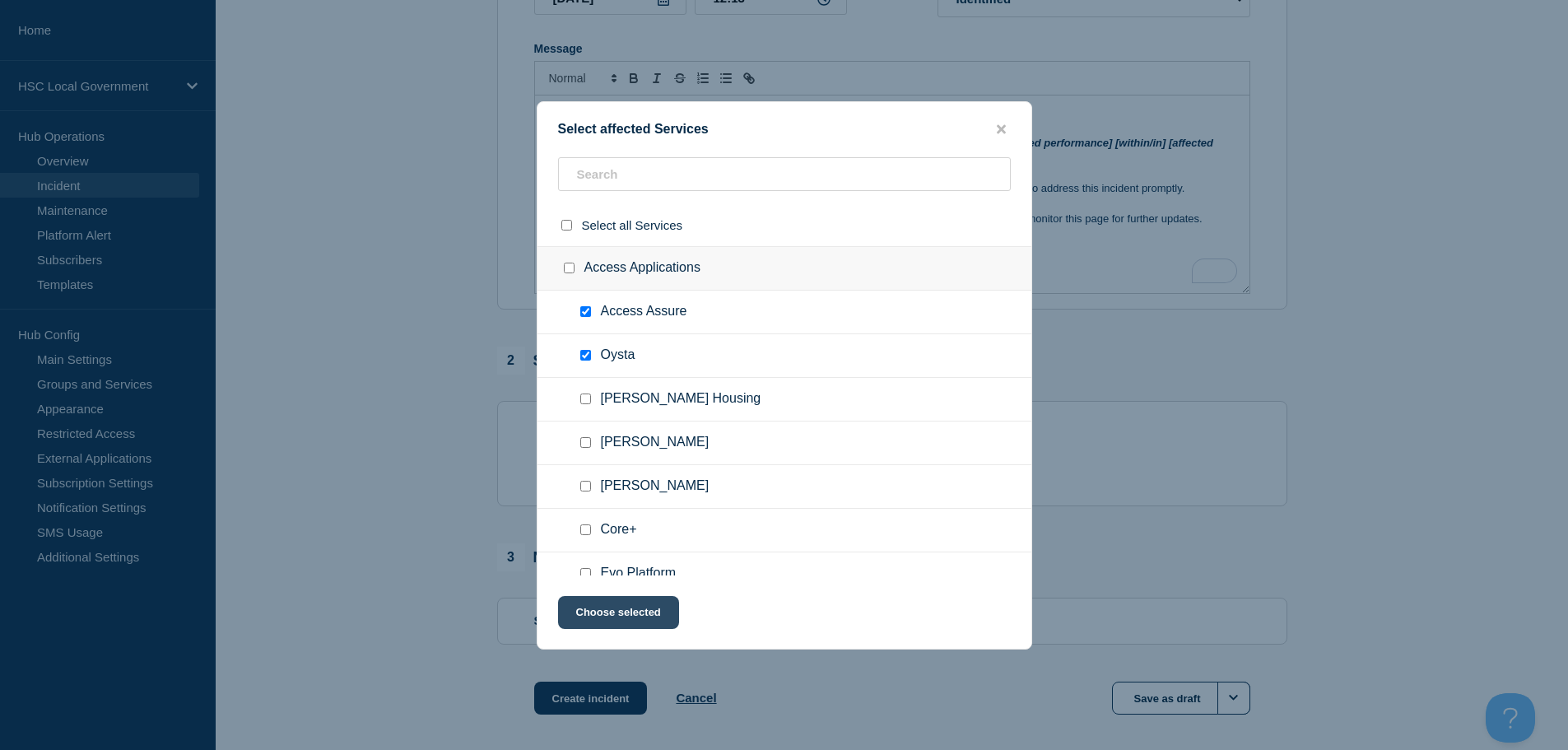
click at [625, 616] on button "Choose selected" at bounding box center [618, 612] width 121 height 33
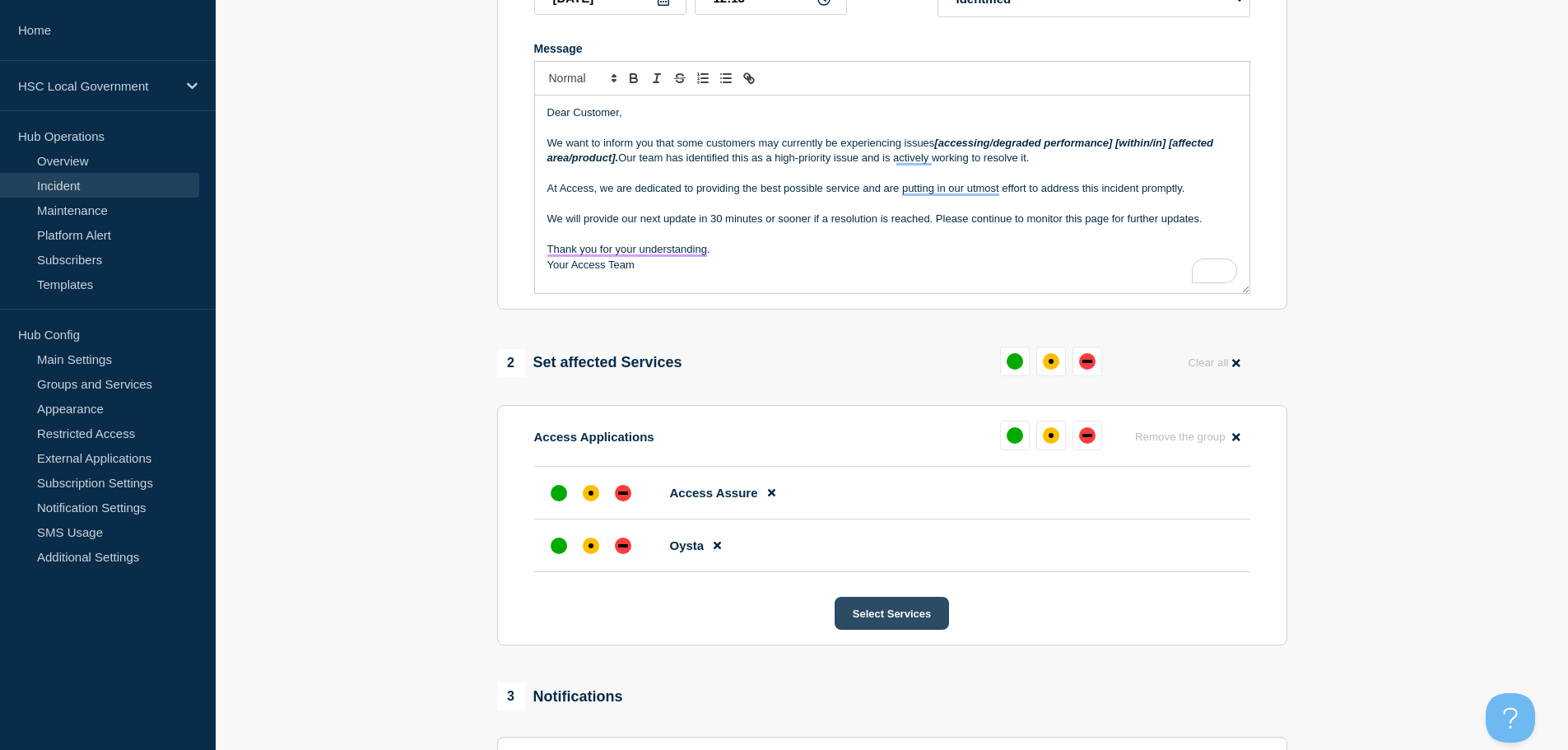
click at [875, 618] on button "Select Services" at bounding box center [891, 613] width 114 height 33
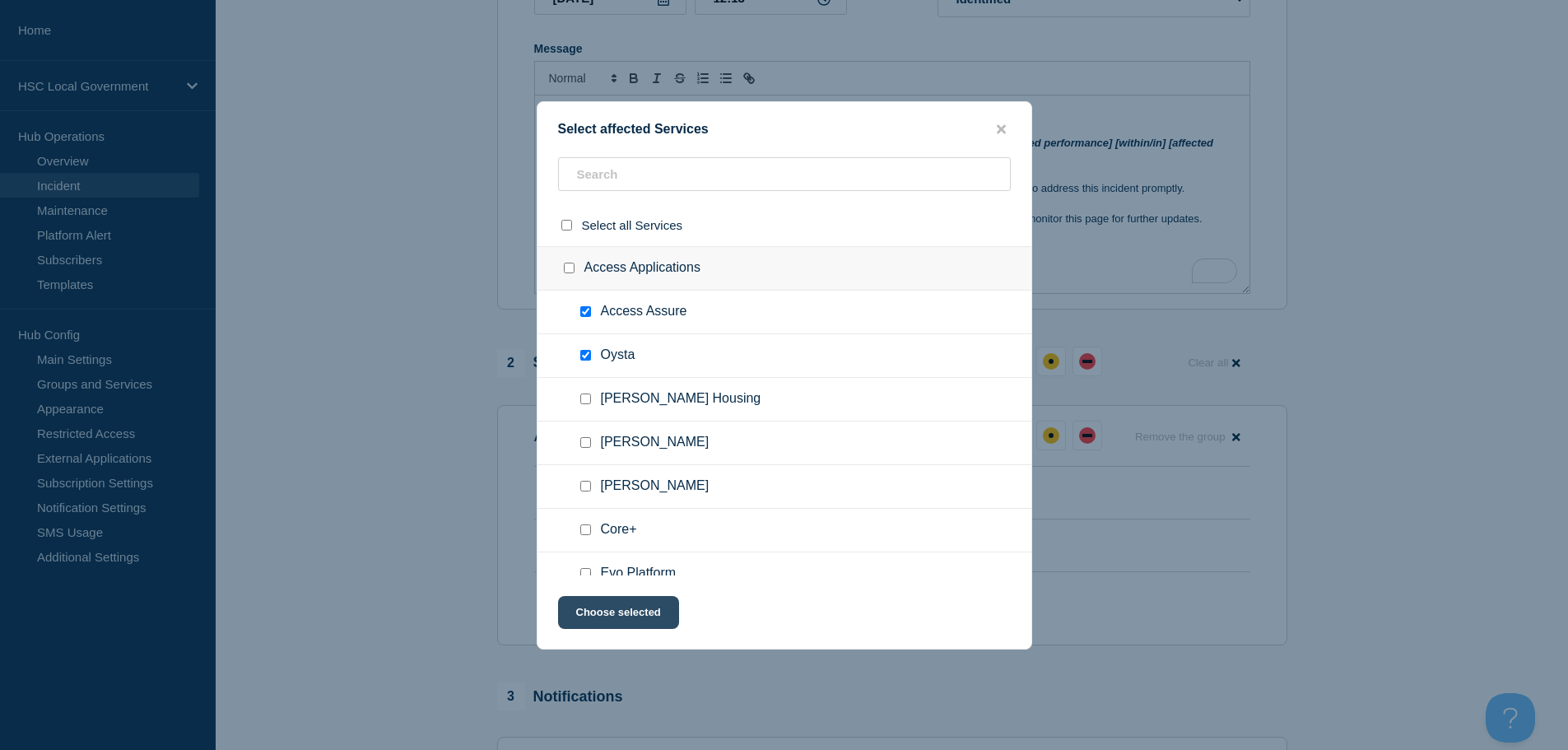
click at [632, 616] on button "Choose selected" at bounding box center [618, 612] width 121 height 33
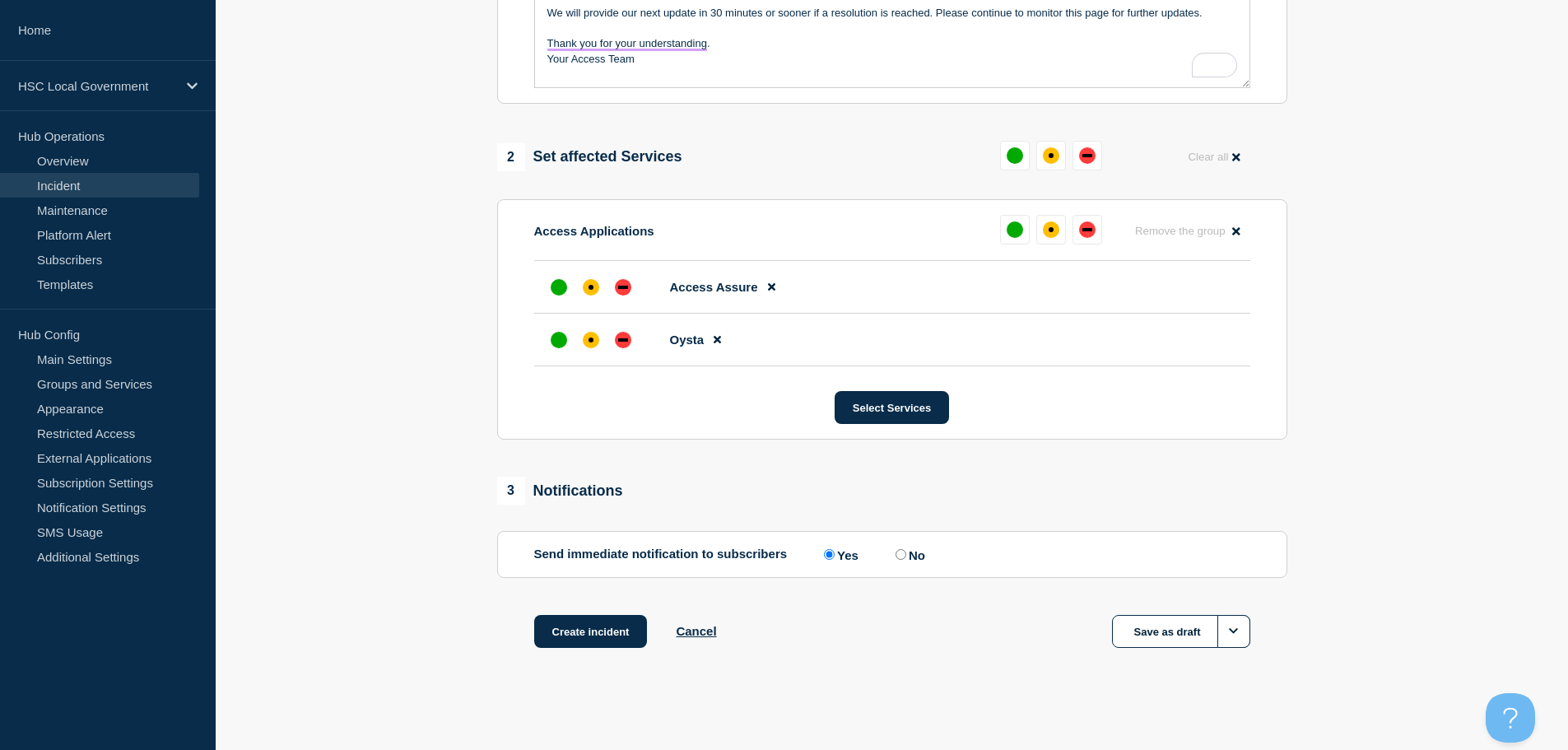
scroll to position [543, 0]
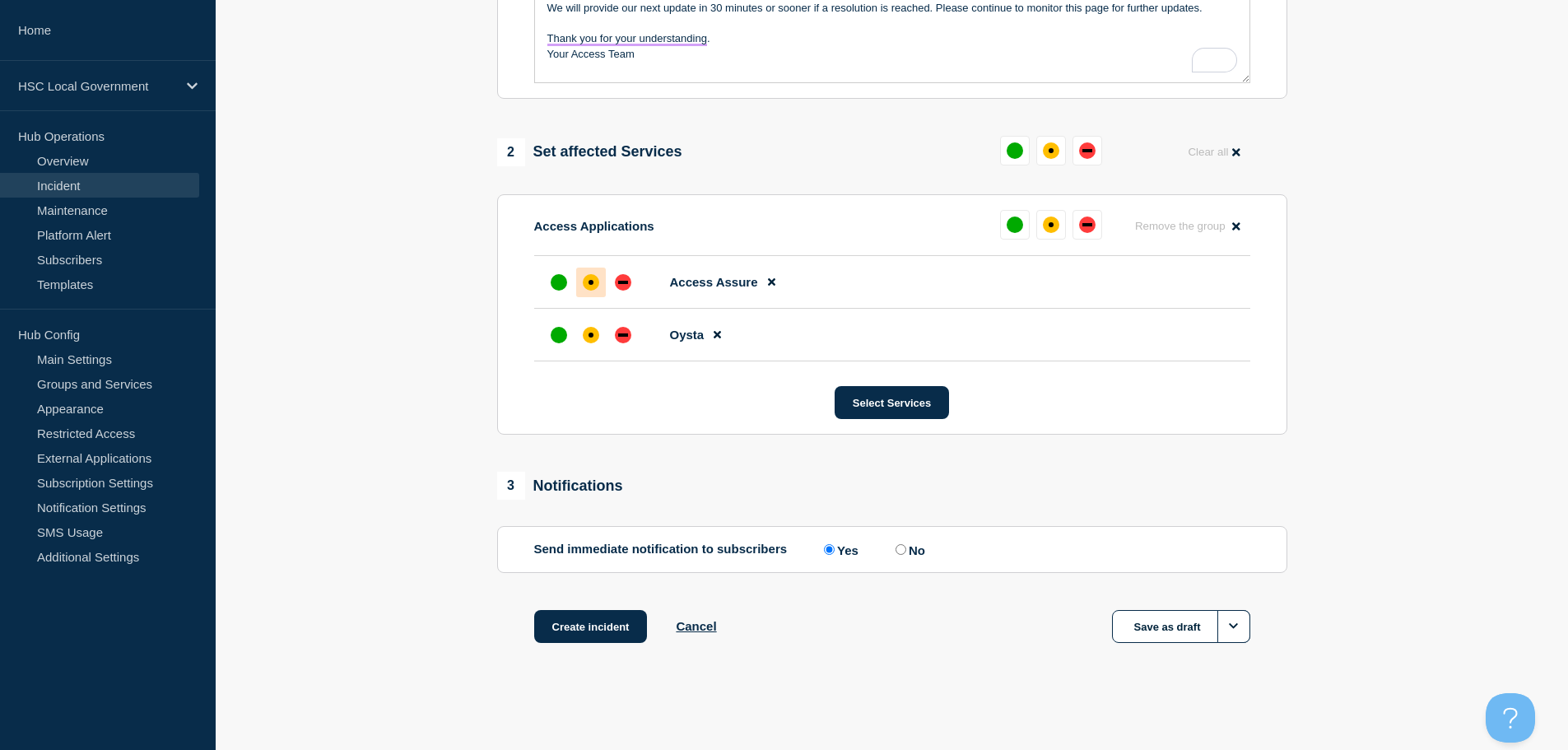
click at [587, 286] on div "affected" at bounding box center [590, 282] width 16 height 16
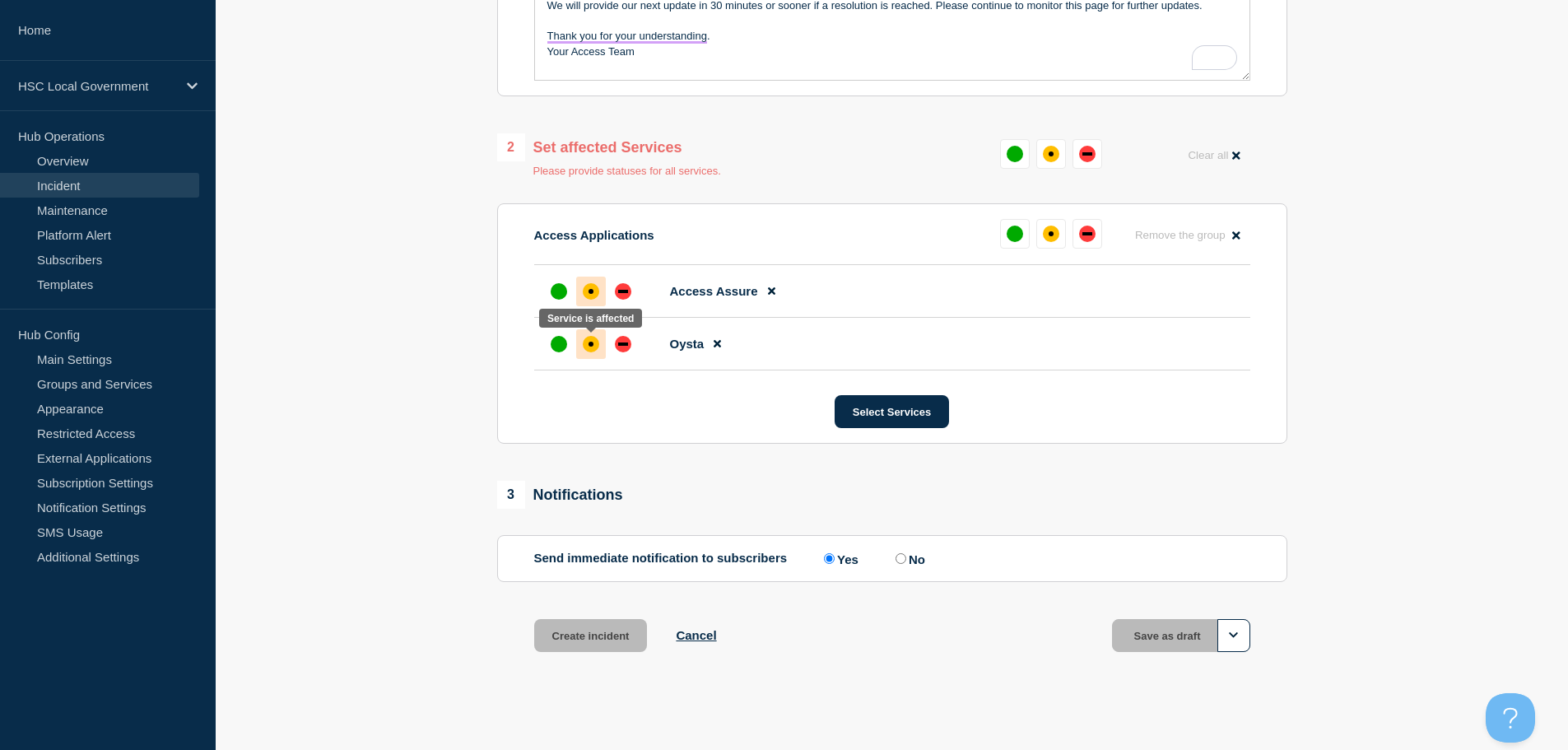
click at [587, 343] on div "affected" at bounding box center [590, 343] width 16 height 16
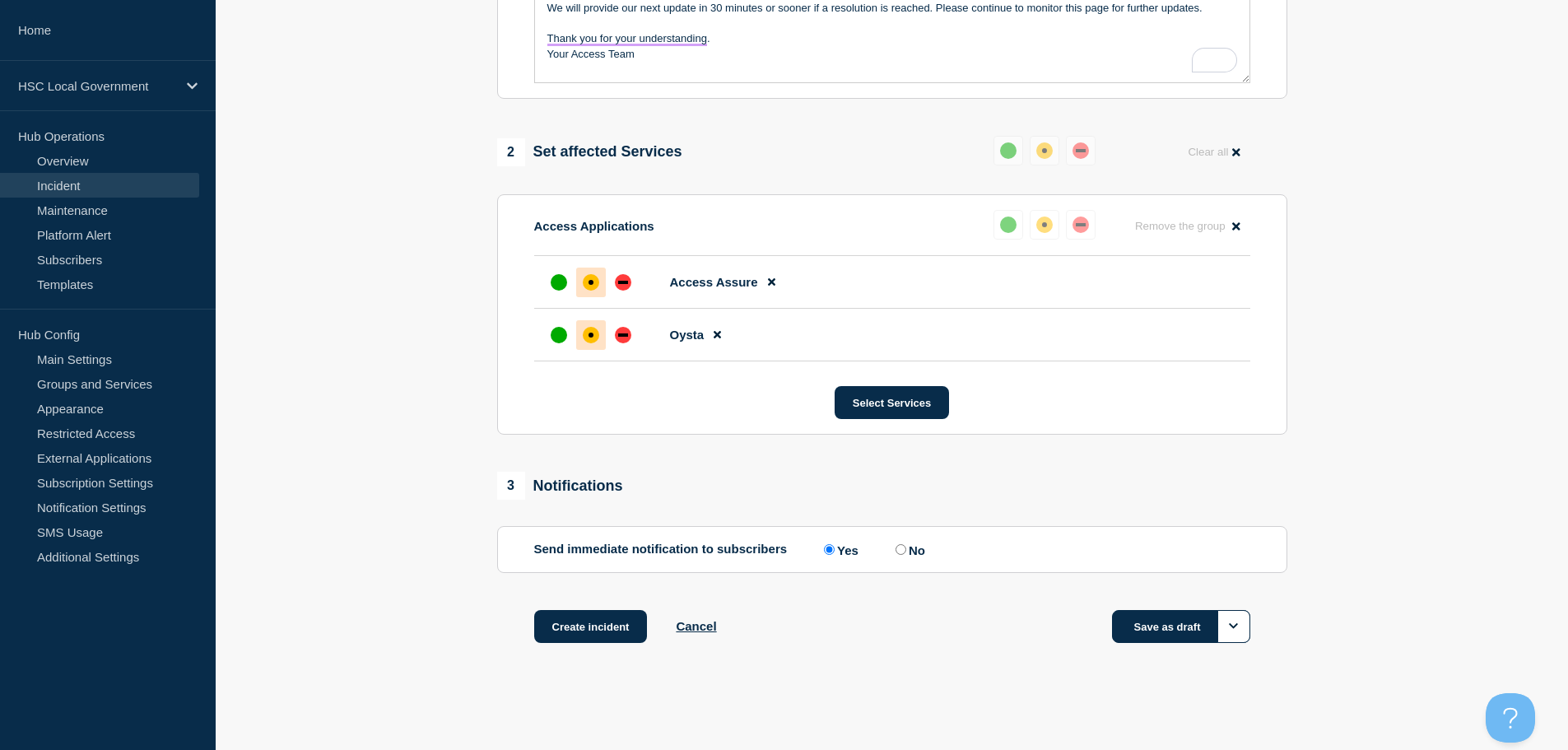
click at [1139, 634] on button "Save as draft" at bounding box center [1182, 627] width 139 height 33
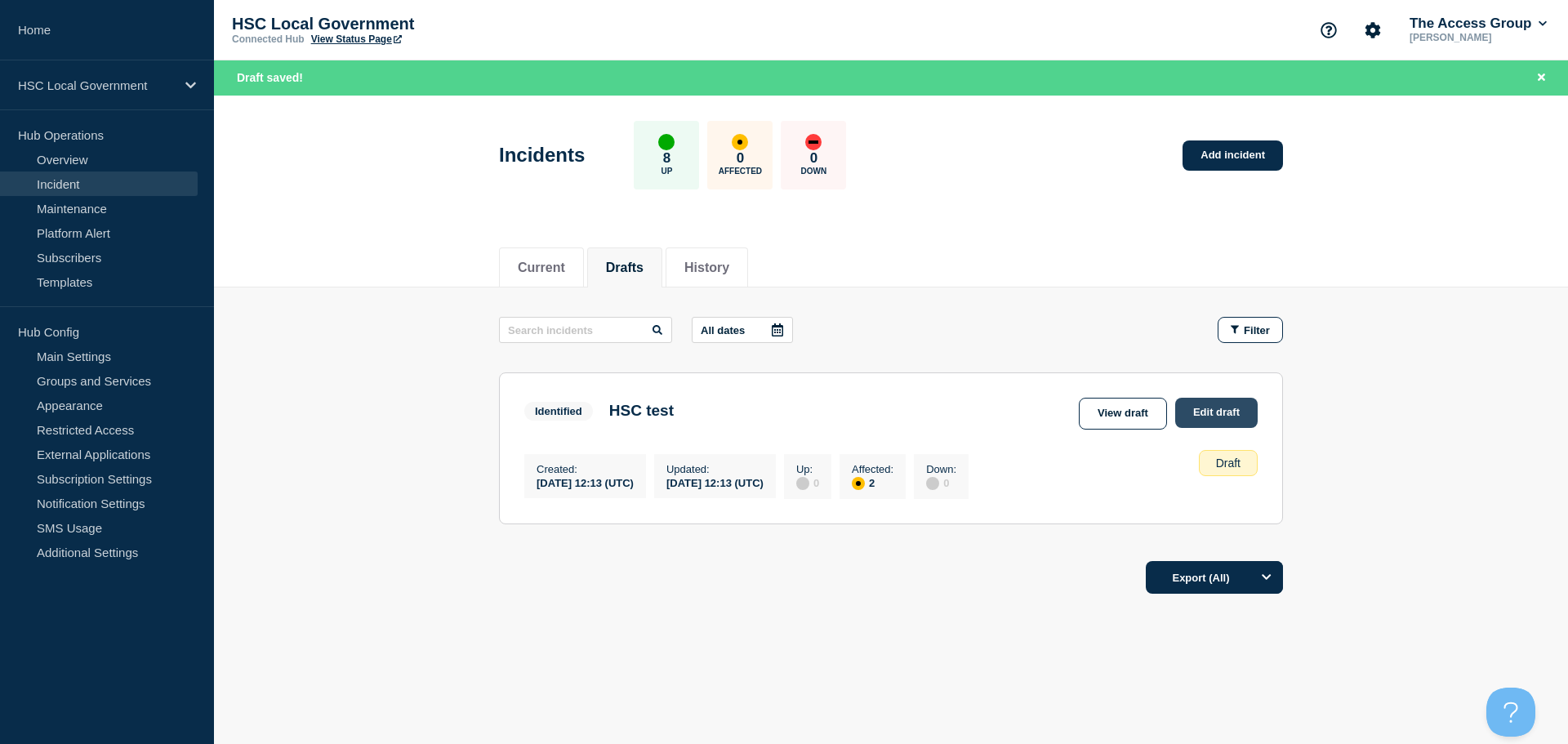
click at [1198, 406] on link "Edit draft" at bounding box center [1216, 413] width 82 height 30
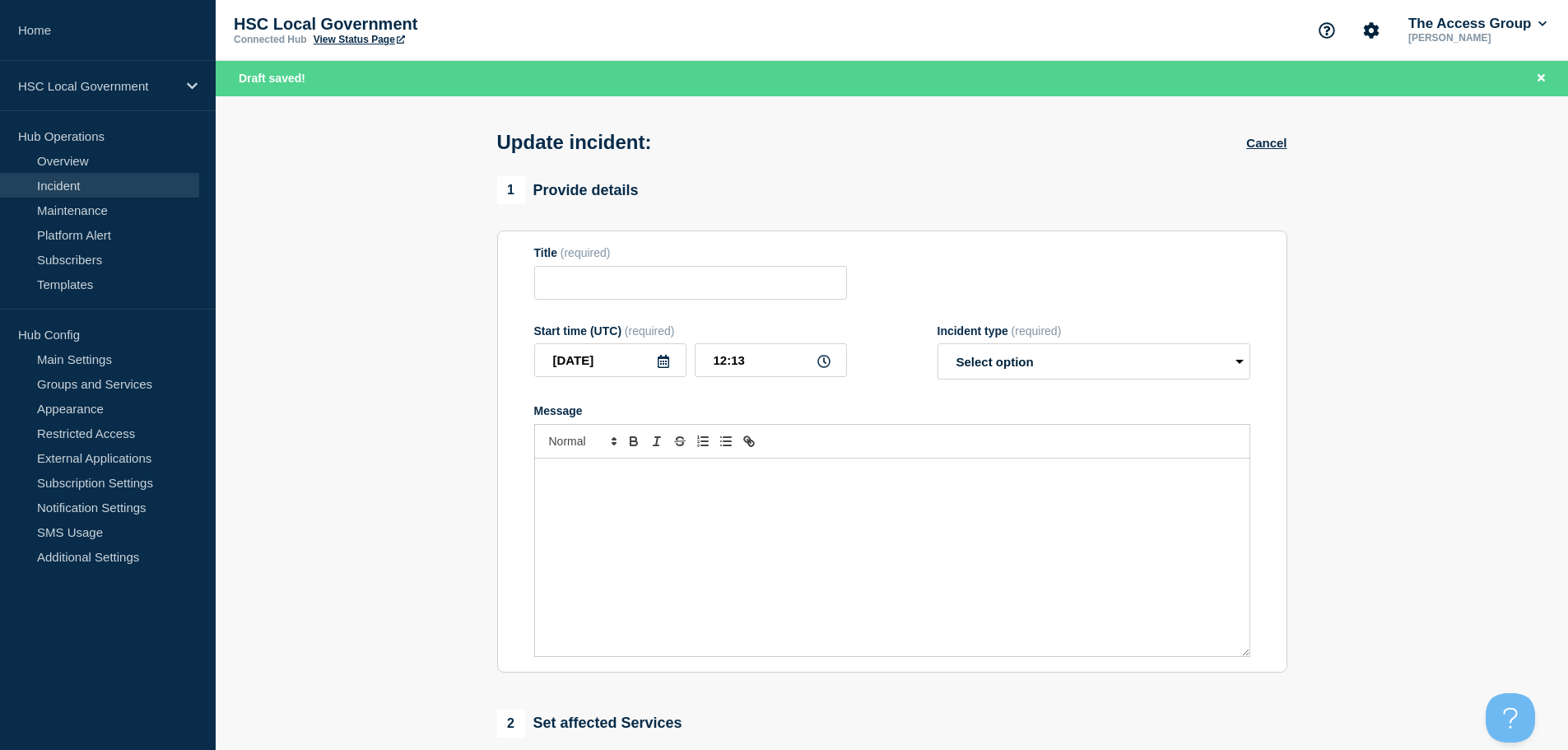
type input "HSC test"
select select "identified"
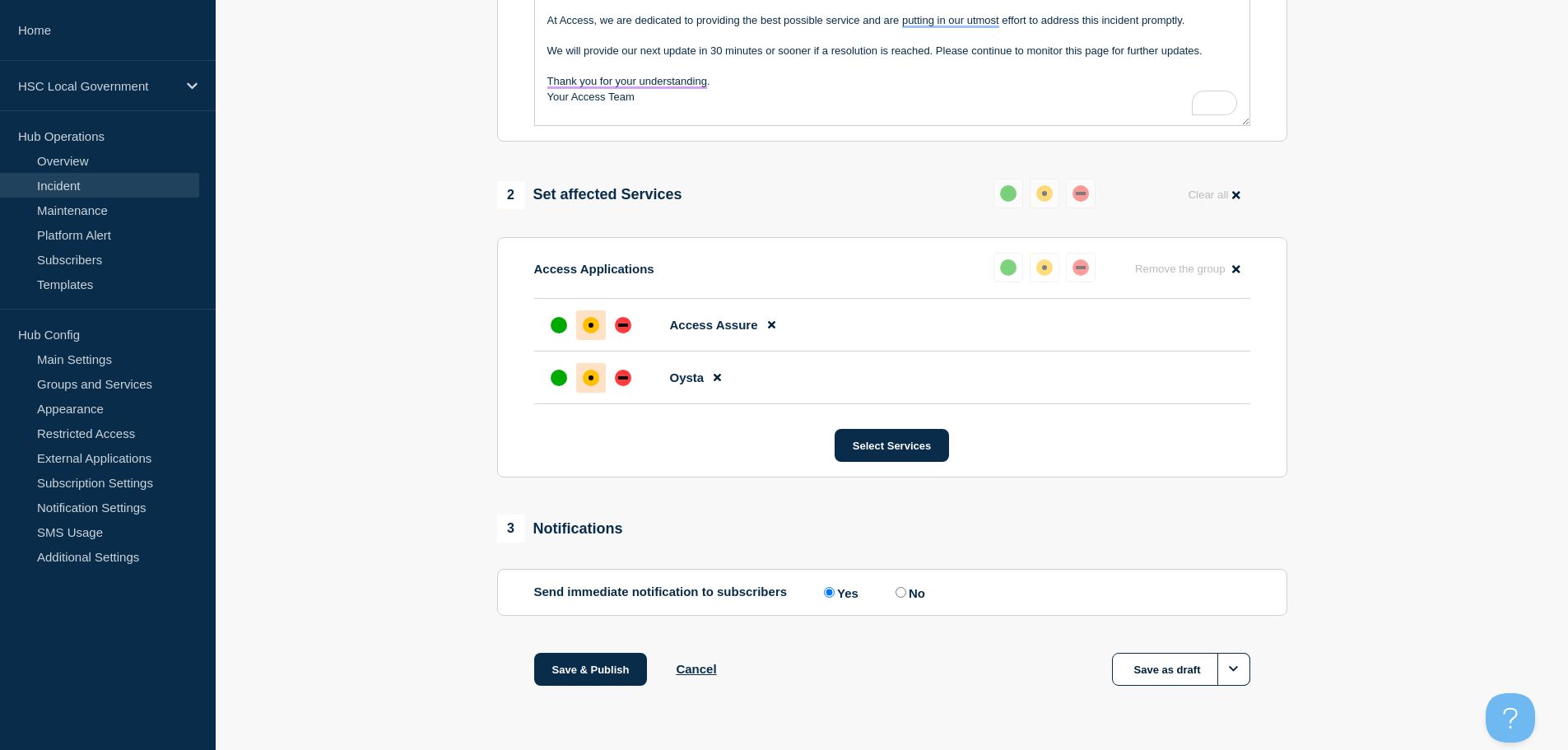
scroll to position [501, 0]
drag, startPoint x: 600, startPoint y: 674, endPoint x: 704, endPoint y: 665, distance: 104.4
click at [601, 674] on button "Save & Publish" at bounding box center [591, 667] width 113 height 33
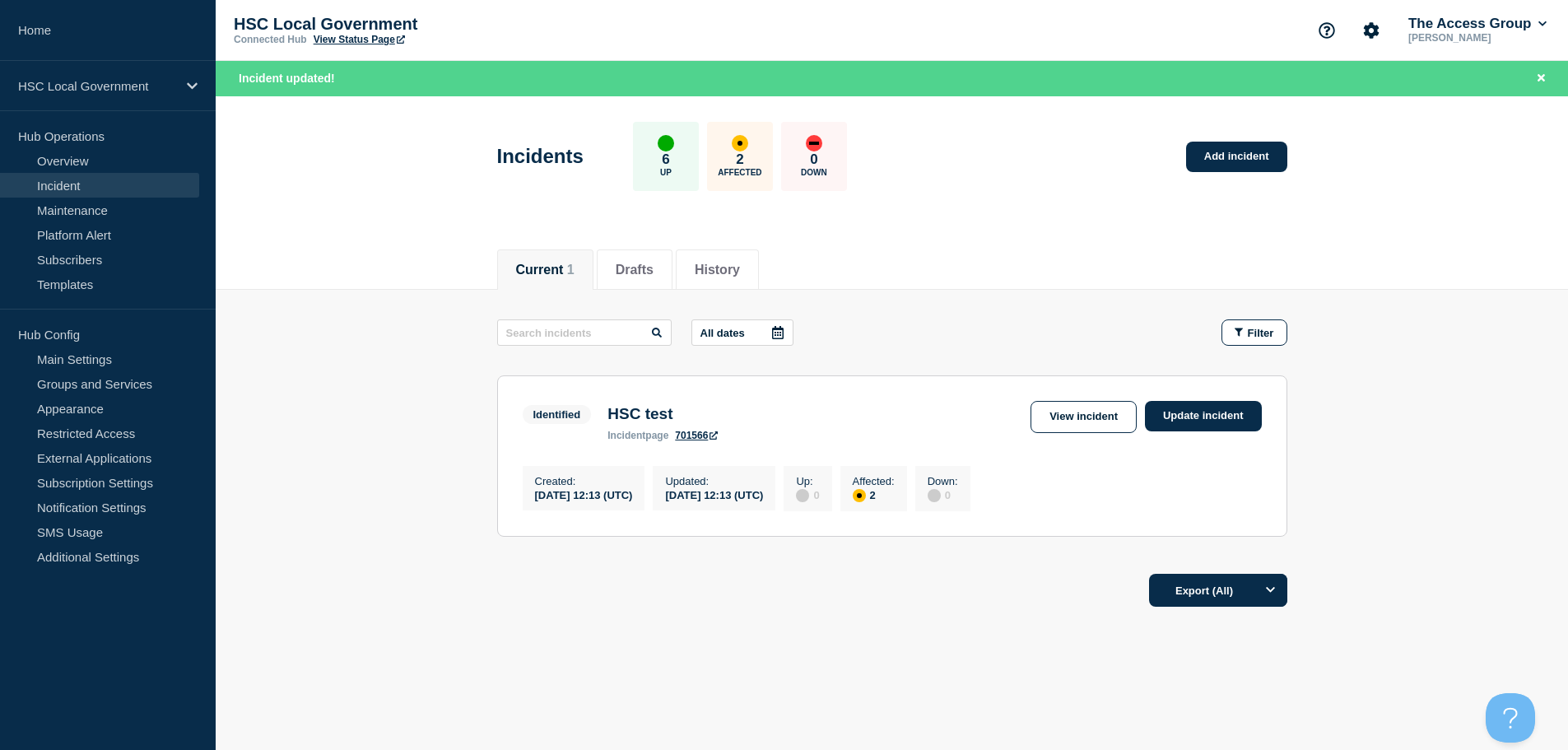
click at [342, 35] on link "View Status Page" at bounding box center [359, 40] width 91 height 12
click at [1185, 421] on link "Update incident" at bounding box center [1204, 416] width 117 height 30
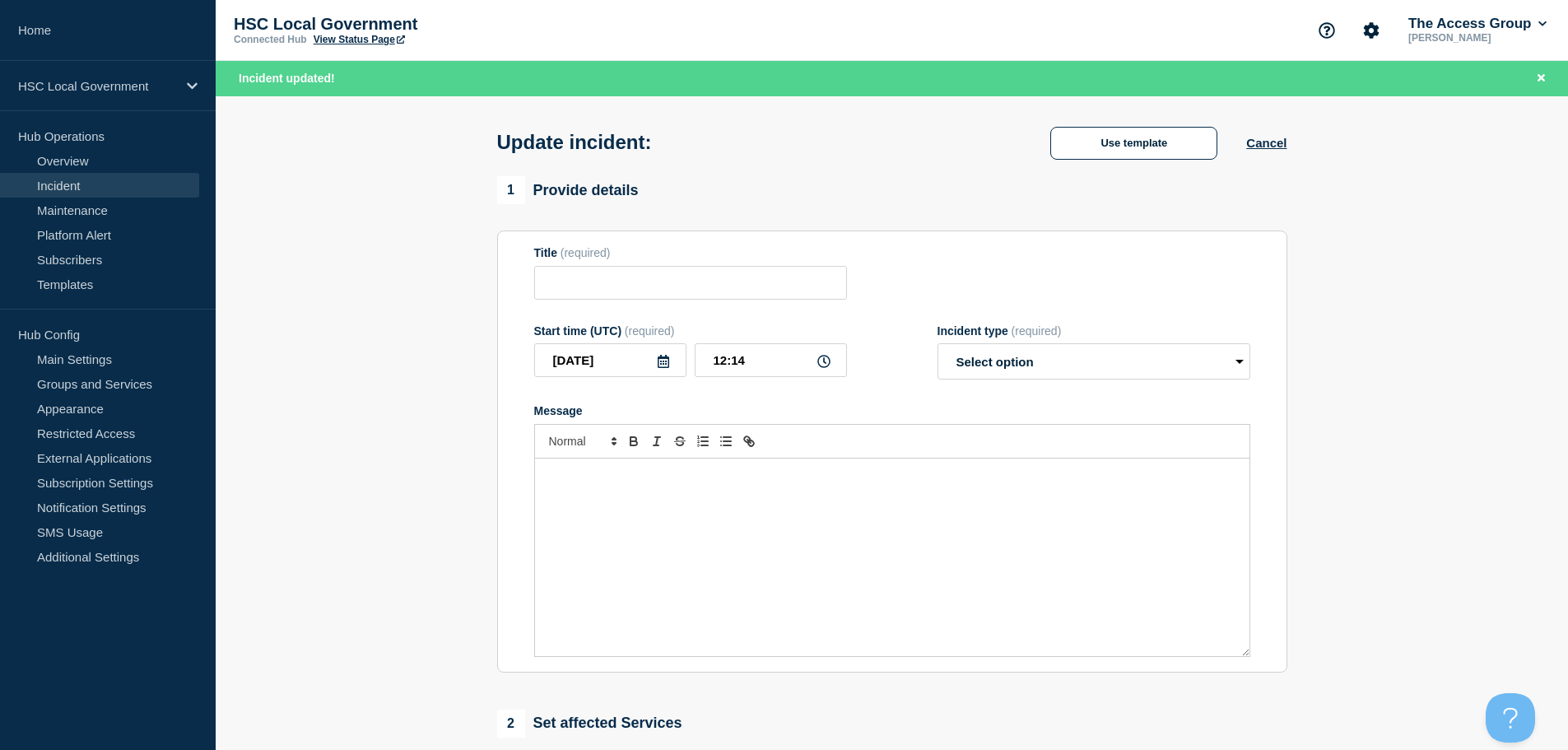
type input "HSC test"
click at [1270, 144] on button "Cancel" at bounding box center [1266, 143] width 41 height 14
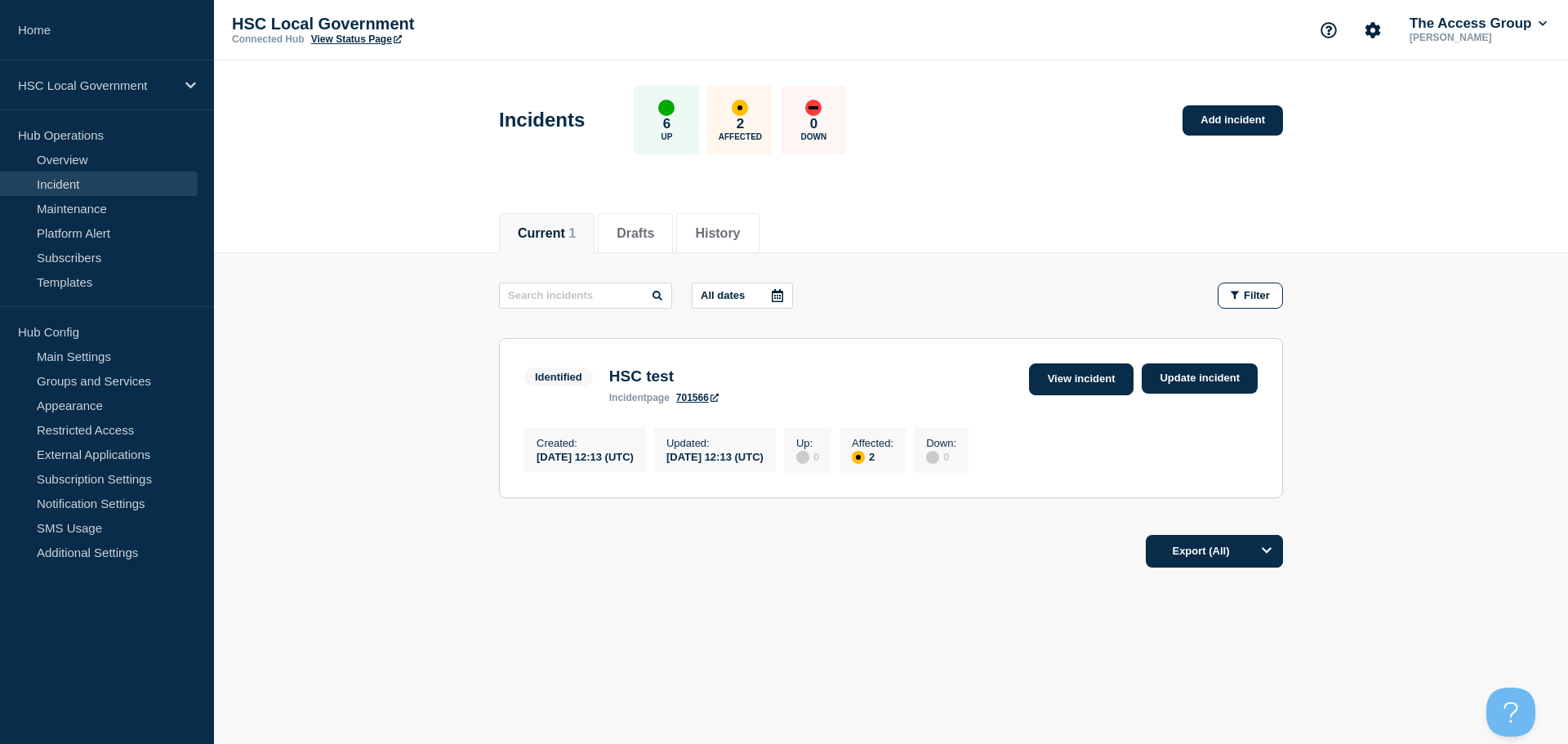
click at [1108, 384] on link "View incident" at bounding box center [1082, 379] width 106 height 32
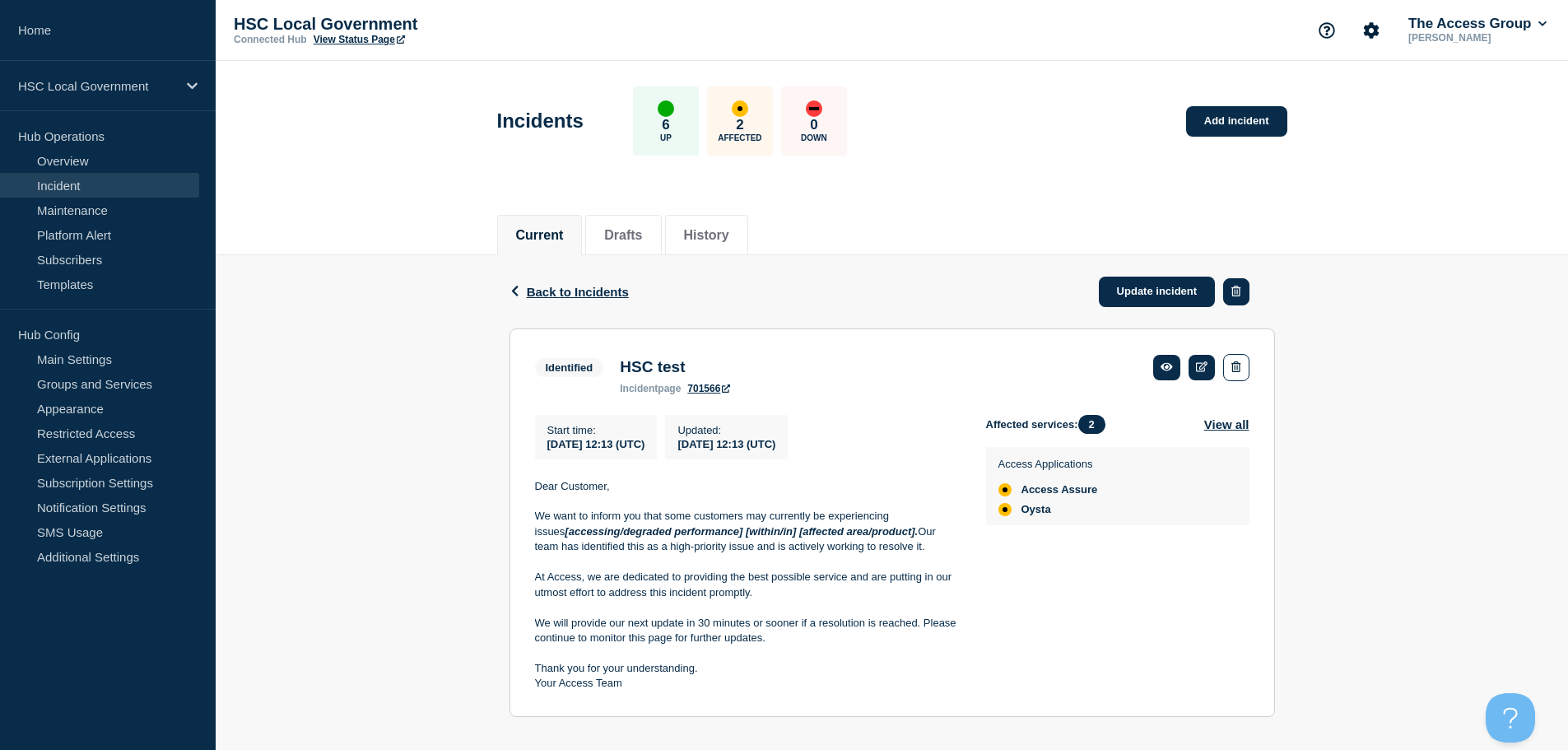
click at [1232, 294] on icon "button" at bounding box center [1236, 291] width 9 height 11
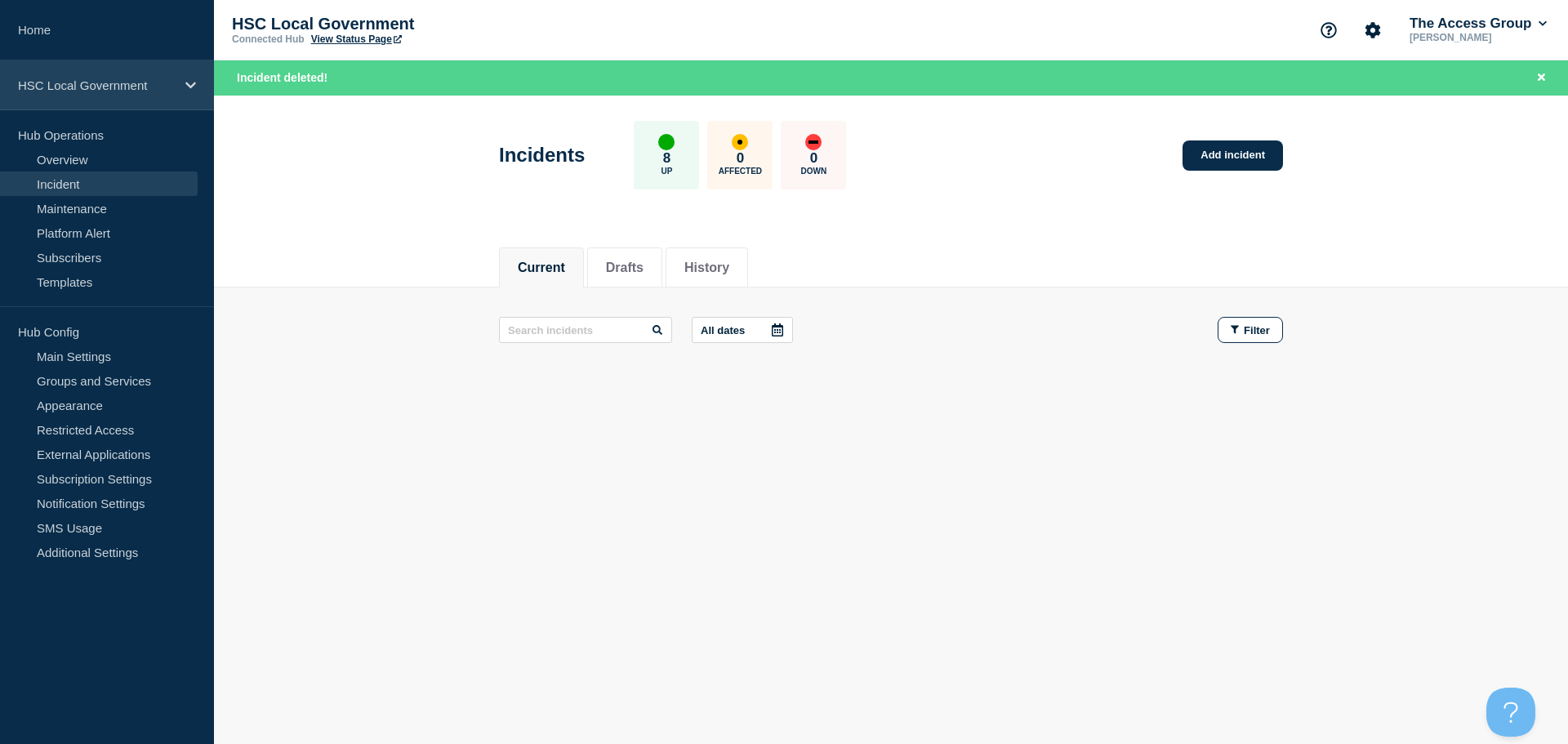
click at [101, 91] on p "HSC Local Government" at bounding box center [96, 85] width 157 height 14
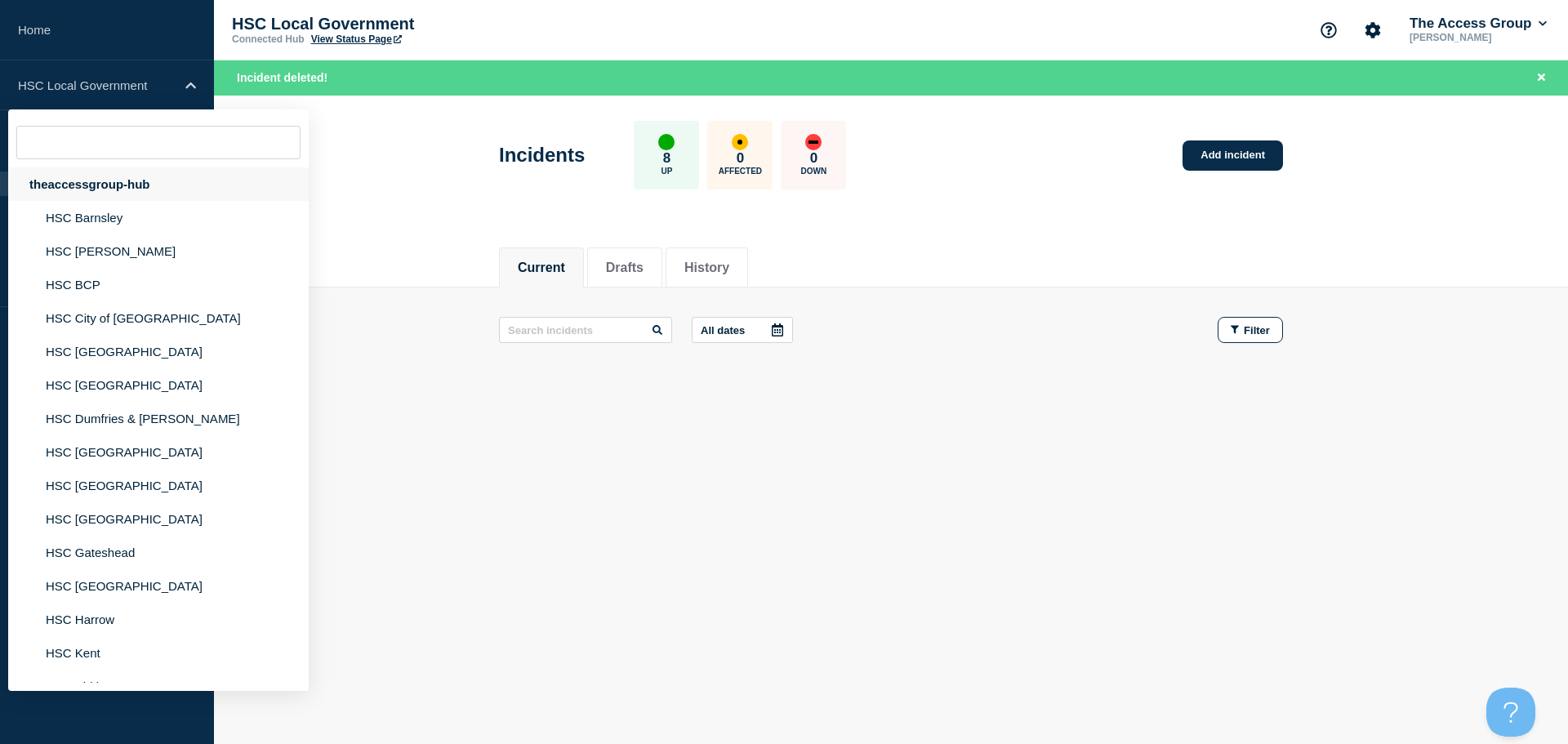
click at [140, 186] on div "theaccessgroup-hub" at bounding box center [158, 185] width 300 height 34
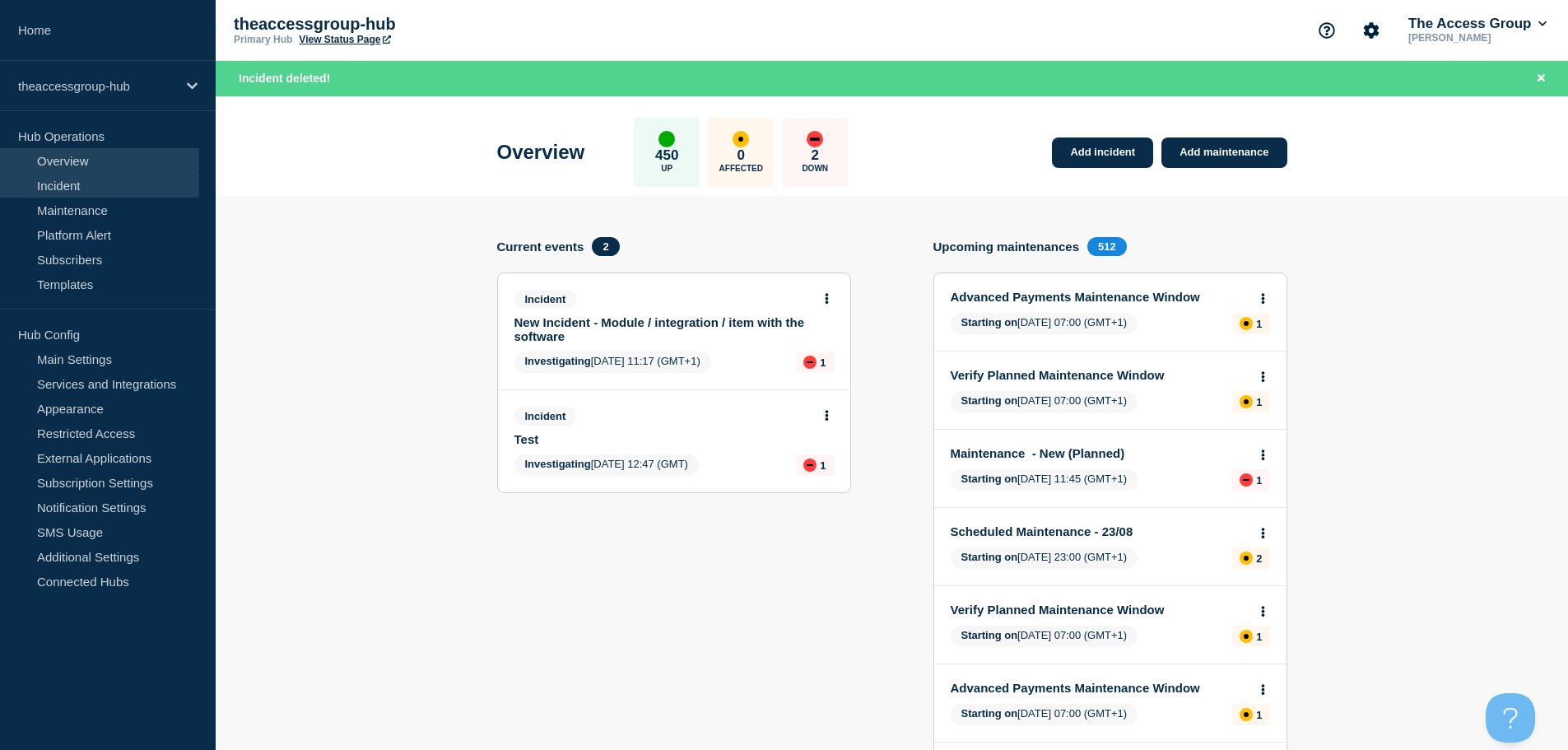
click at [87, 191] on link "Incident" at bounding box center [100, 185] width 199 height 25
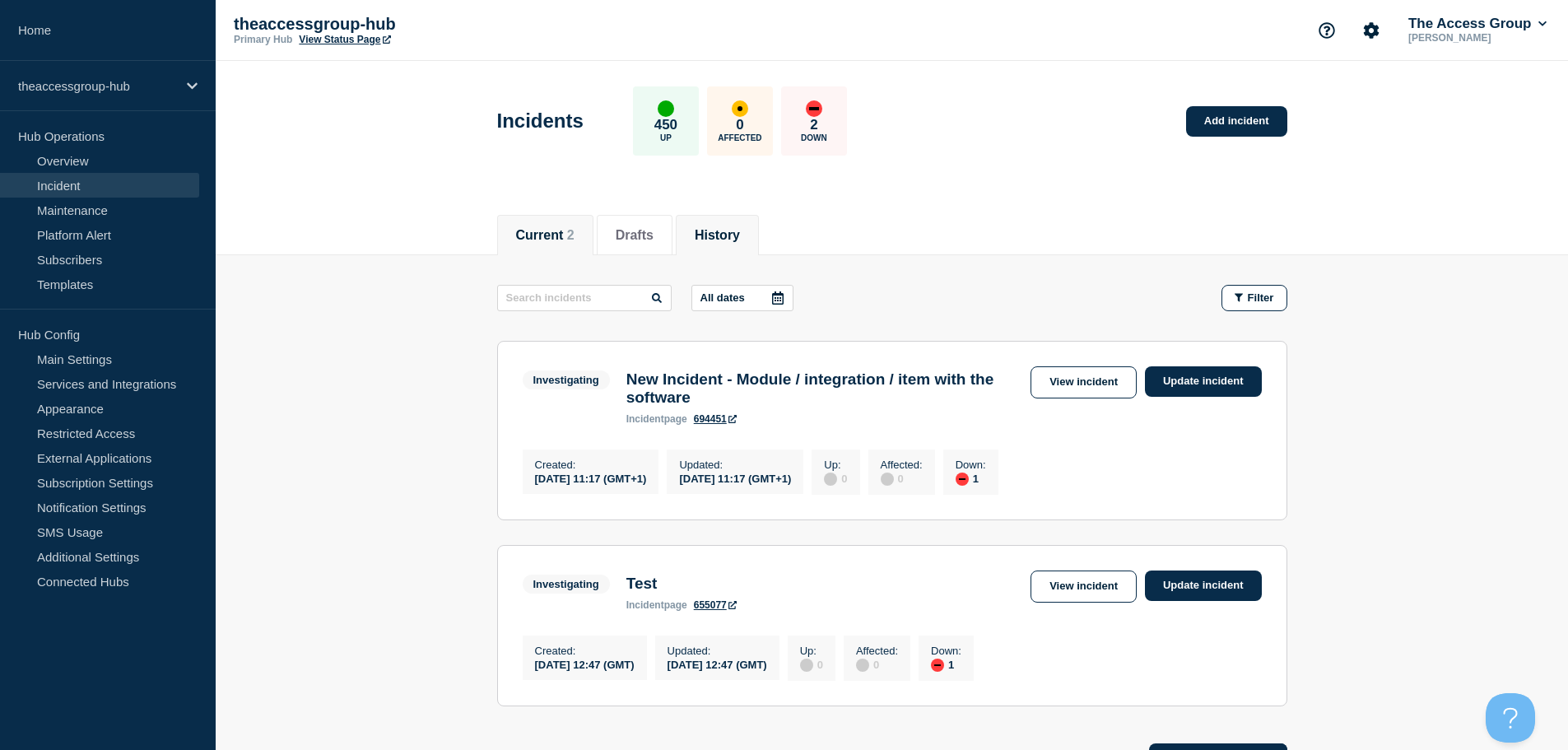
click at [727, 237] on button "History" at bounding box center [718, 236] width 46 height 15
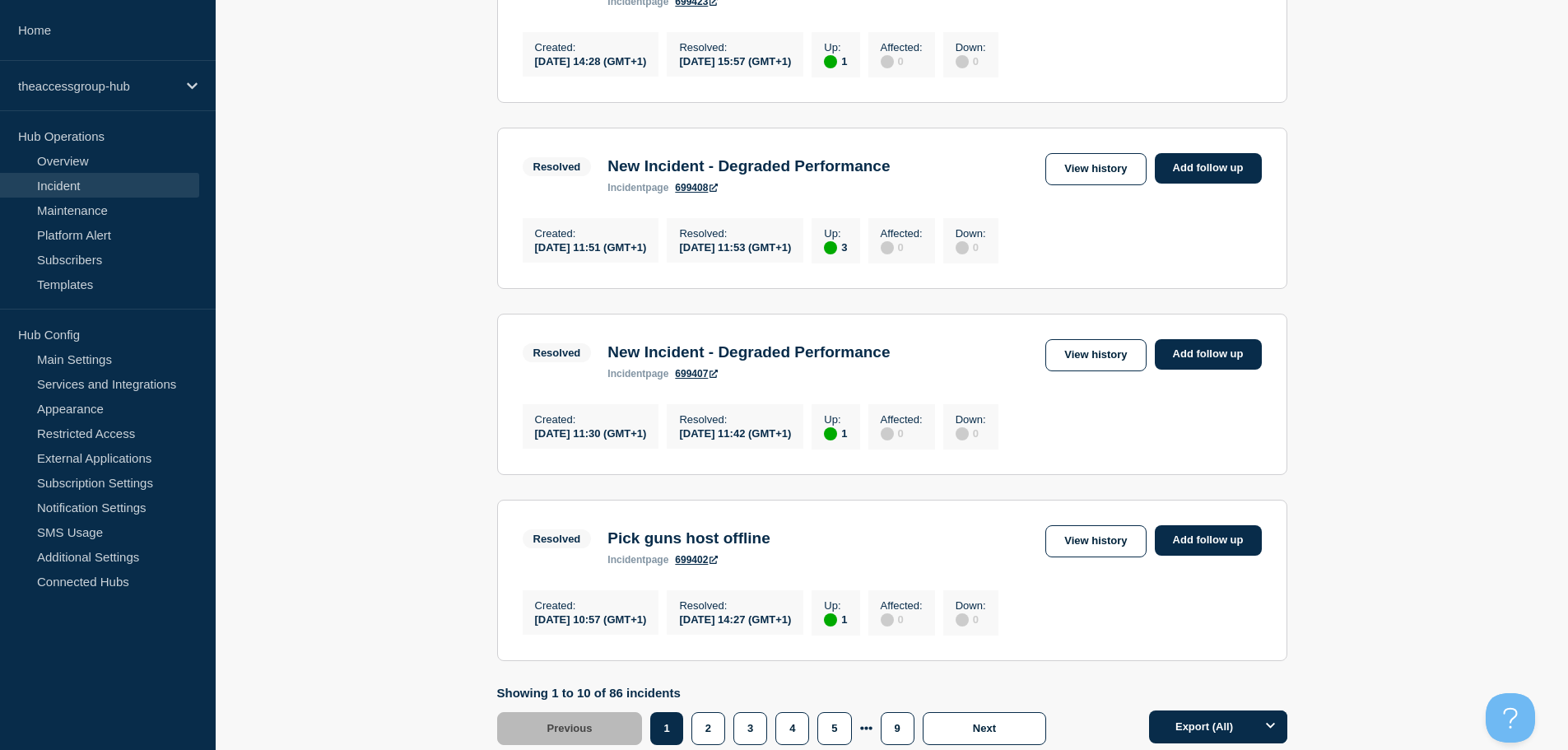
scroll to position [1536, 0]
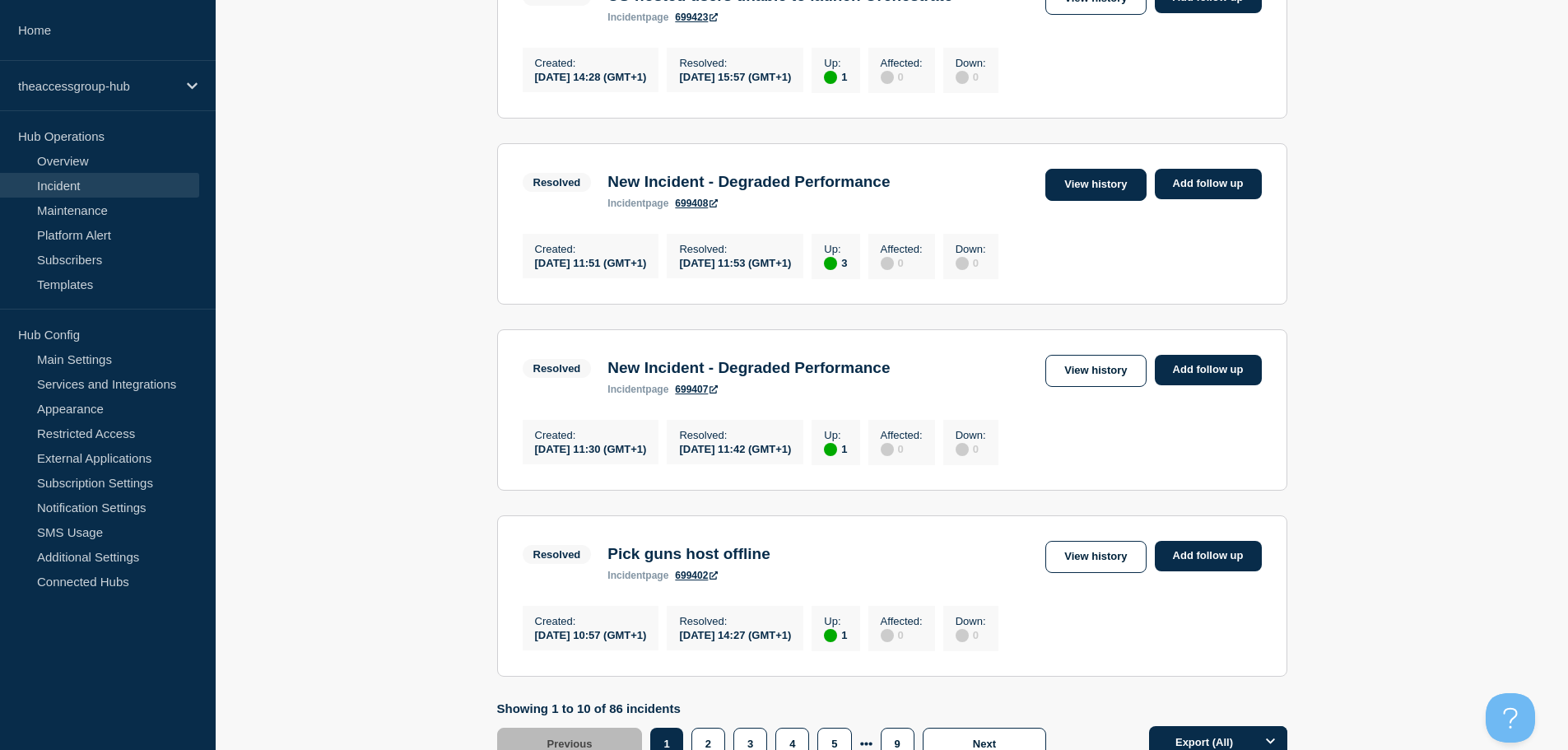
click at [1099, 201] on link "View history" at bounding box center [1095, 185] width 101 height 32
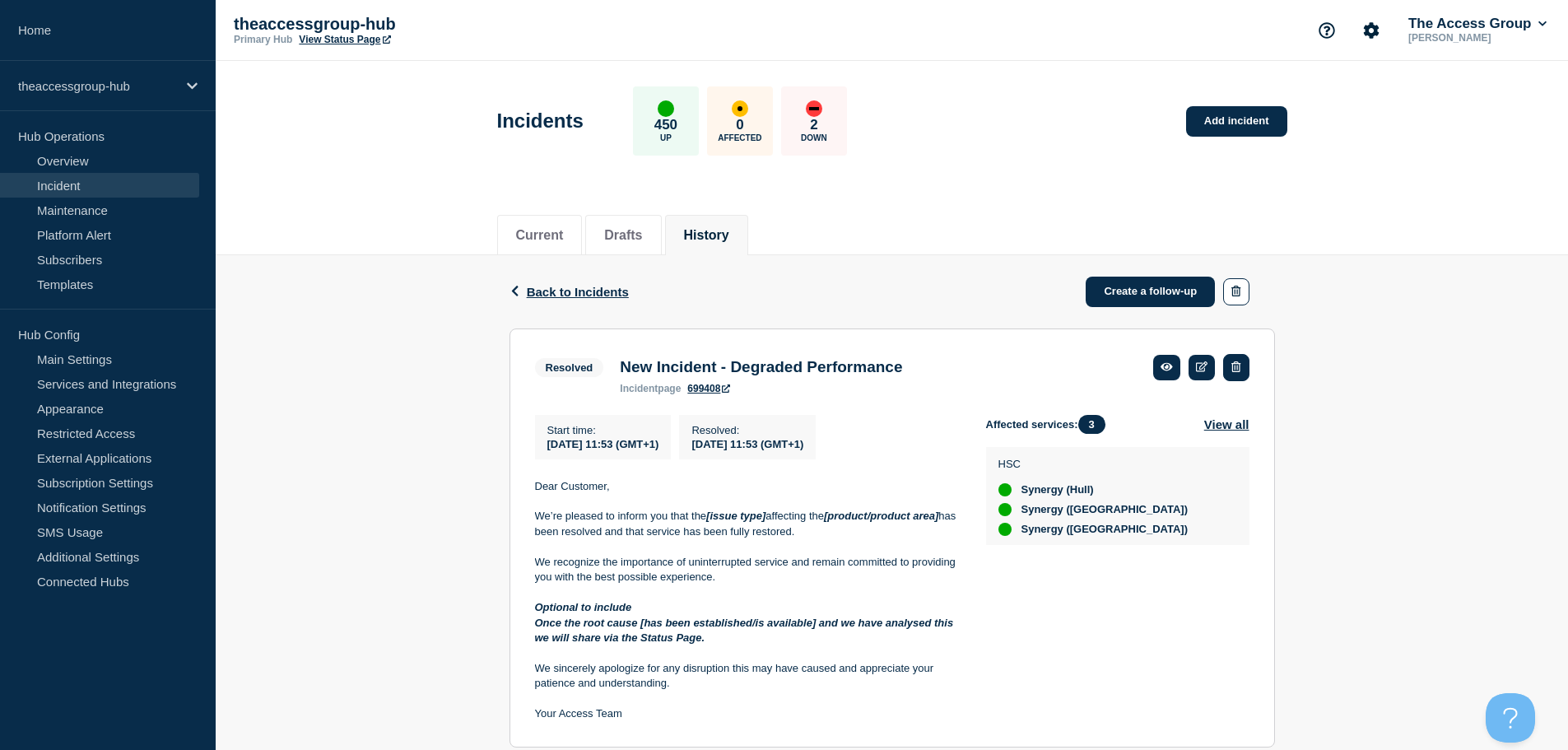
click at [1241, 368] on icon "button" at bounding box center [1236, 367] width 9 height 11
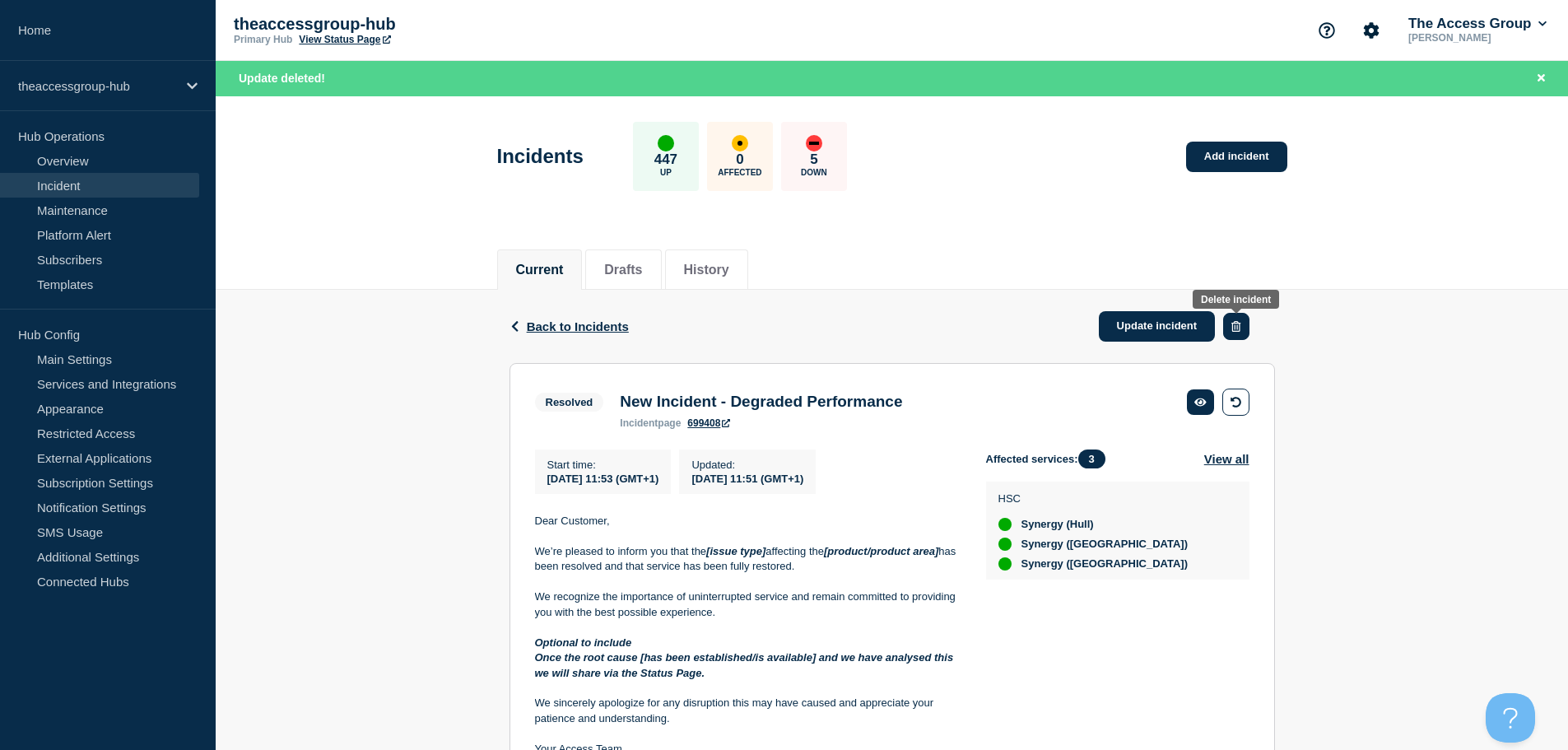
click at [1227, 326] on button "button" at bounding box center [1236, 326] width 25 height 27
